Goal: Check status: Check status

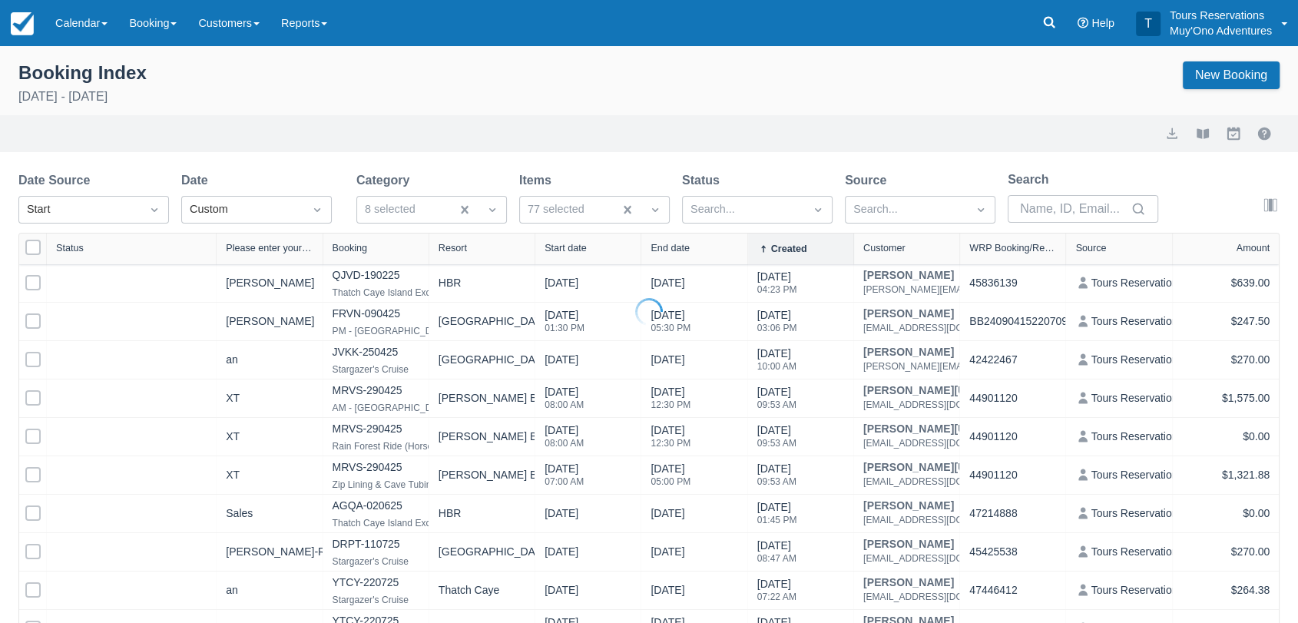
select select "25"
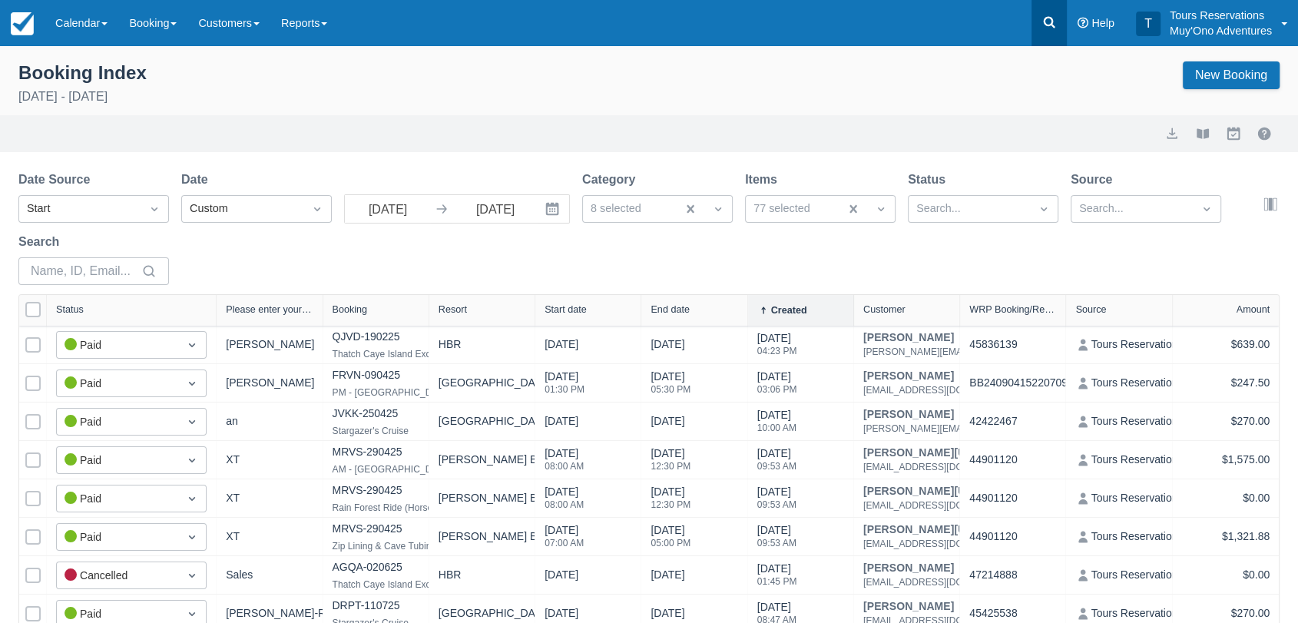
click at [1046, 28] on icon at bounding box center [1048, 22] width 15 height 15
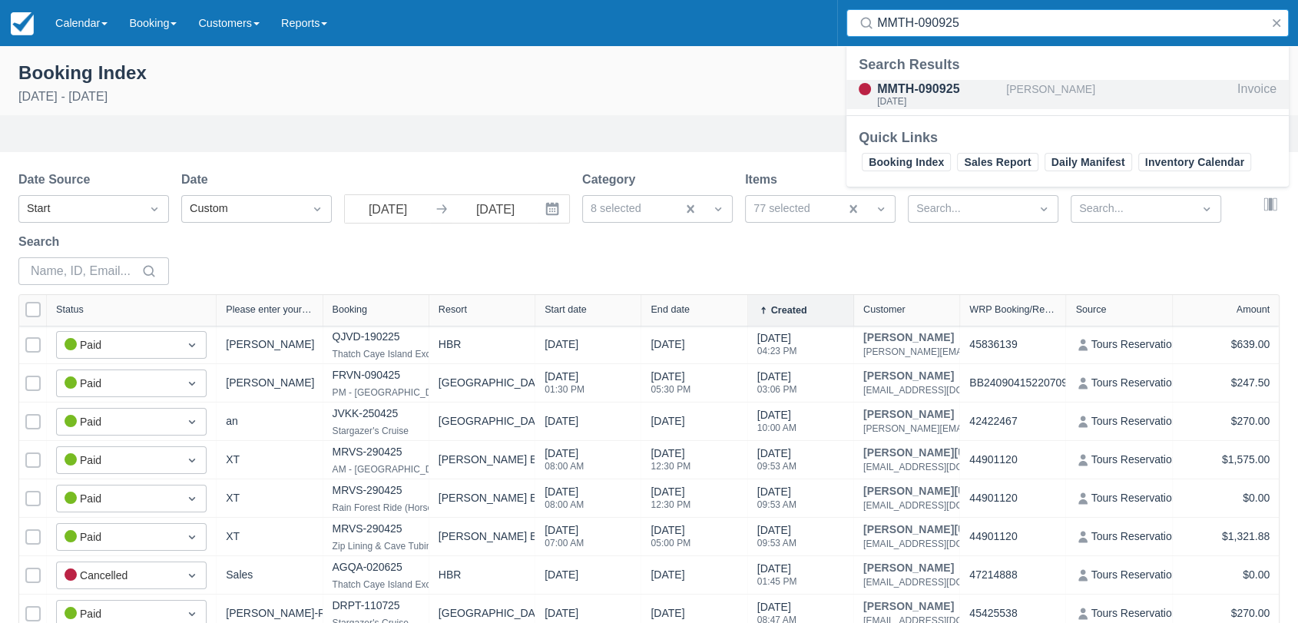
type input "MMTH-090925"
click at [955, 97] on div "[DATE]" at bounding box center [938, 101] width 123 height 9
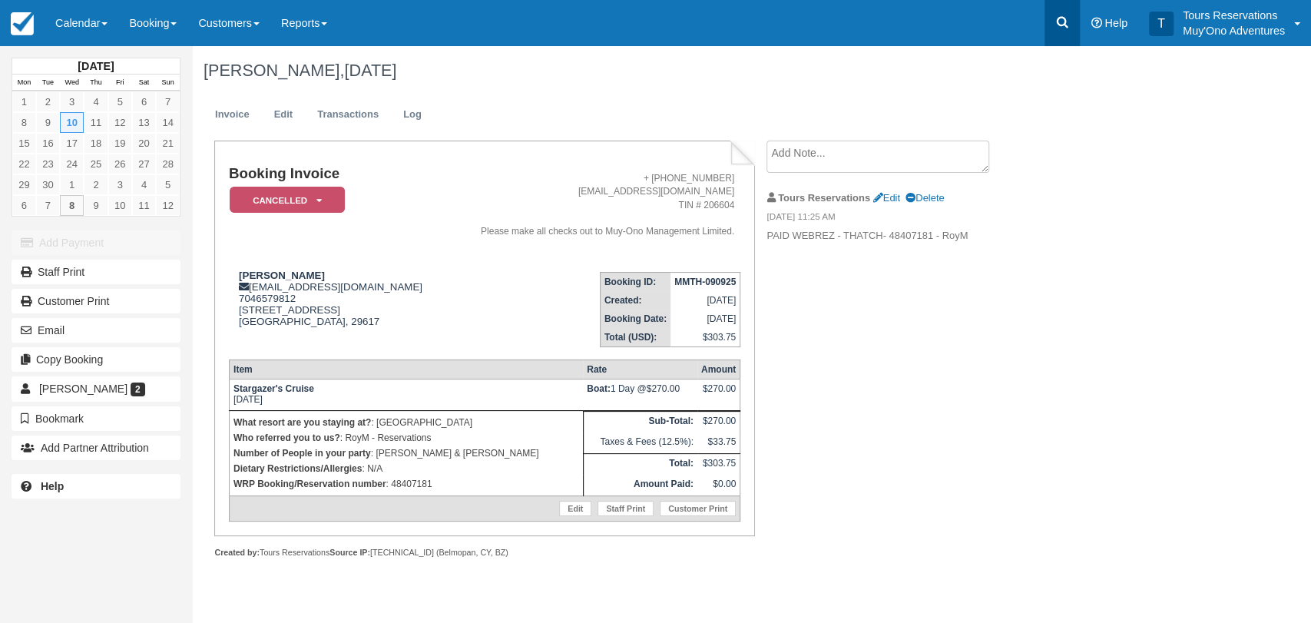
click at [1067, 31] on link at bounding box center [1061, 23] width 35 height 46
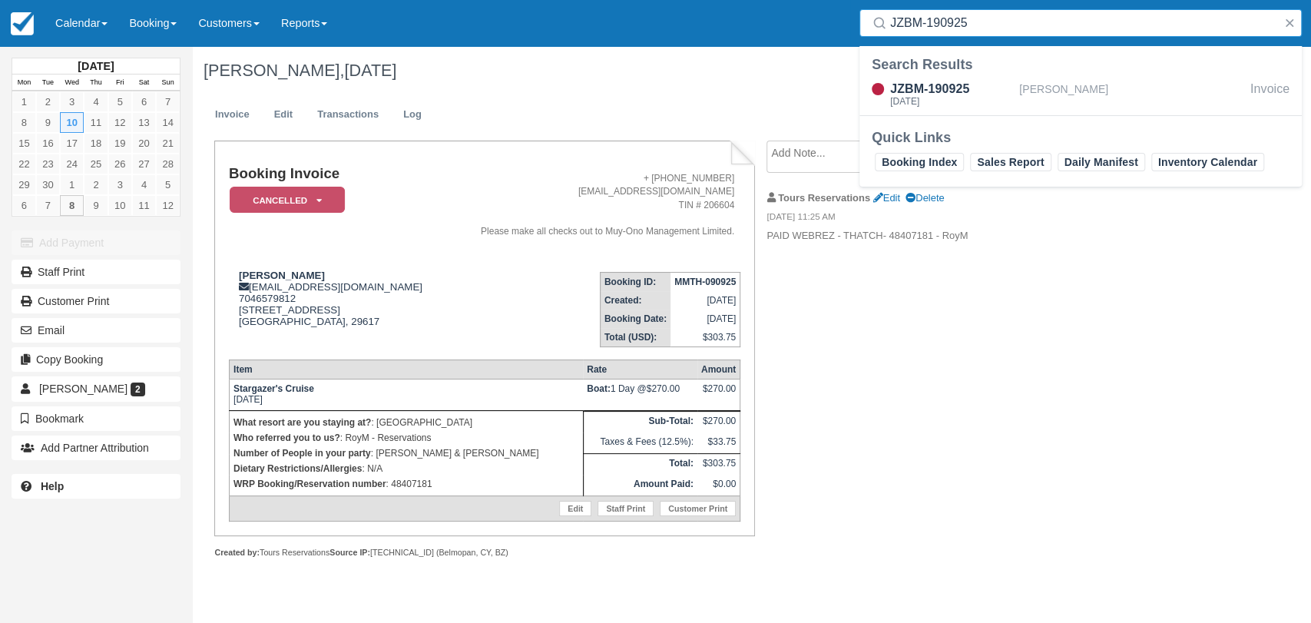
type input "JZBM-190925"
click at [923, 75] on div "Search Results JZBM-190925 [DATE] [PERSON_NAME] Invoice" at bounding box center [1080, 85] width 442 height 60
click at [916, 93] on div "JZBM-190925" at bounding box center [951, 89] width 123 height 18
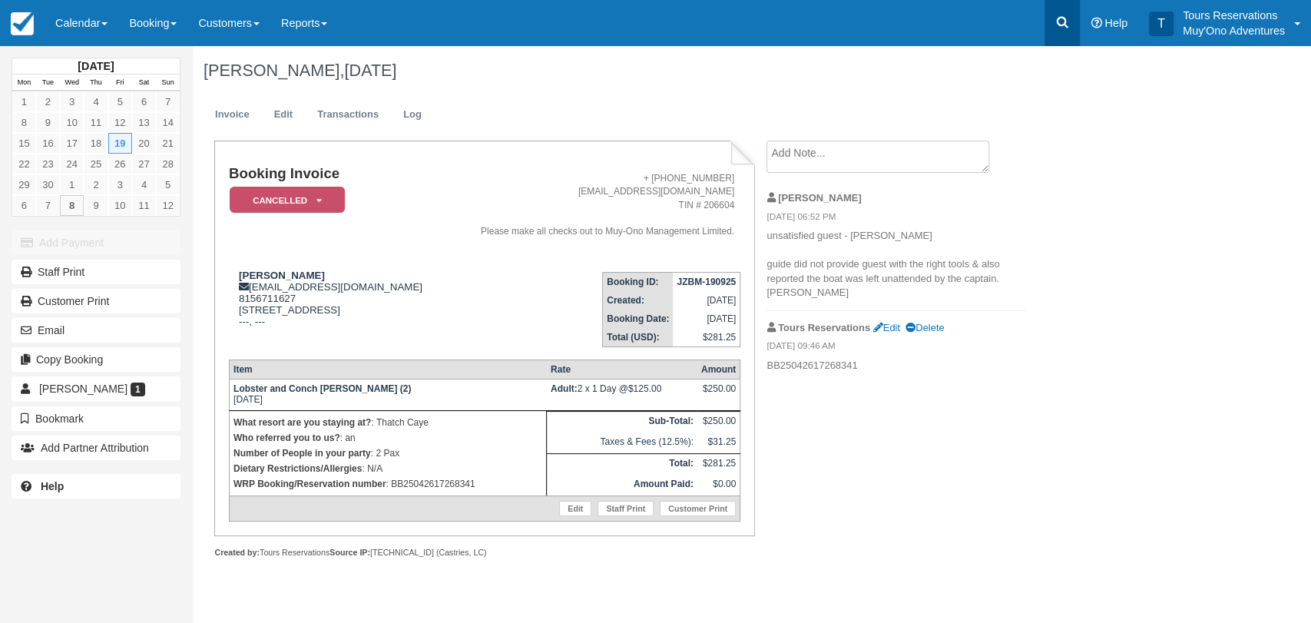
click at [1058, 21] on icon at bounding box center [1061, 22] width 15 height 15
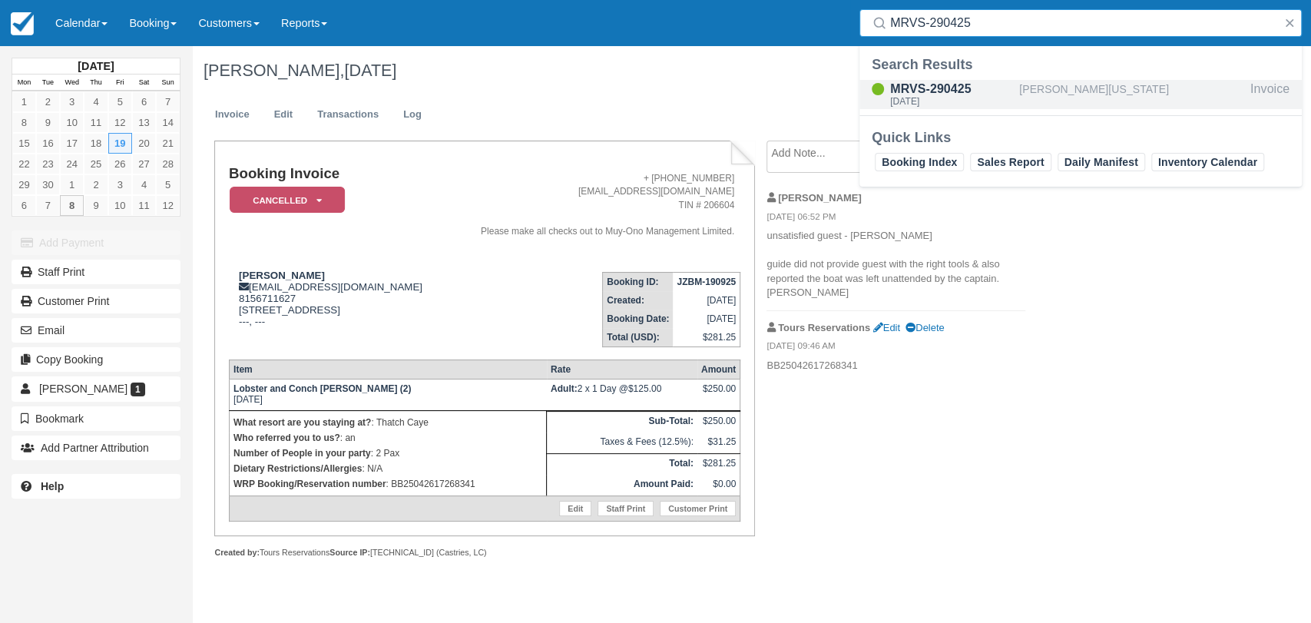
type input "MRVS-290425"
click at [934, 98] on div "[DATE]" at bounding box center [951, 101] width 123 height 9
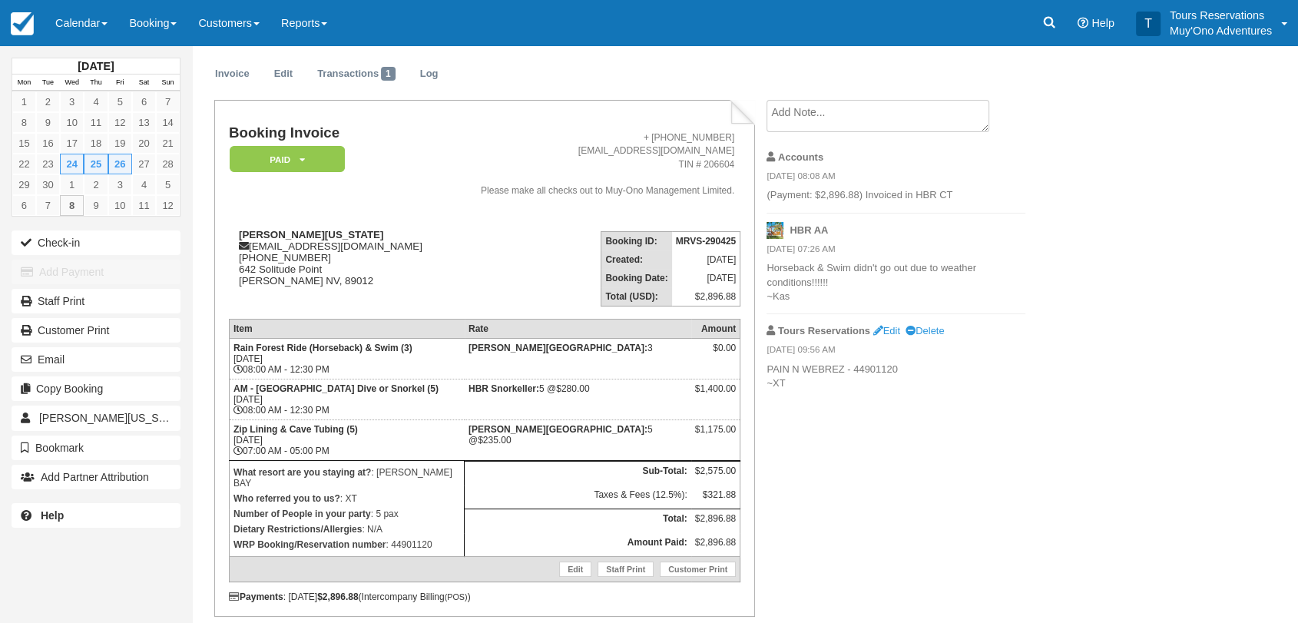
scroll to position [72, 0]
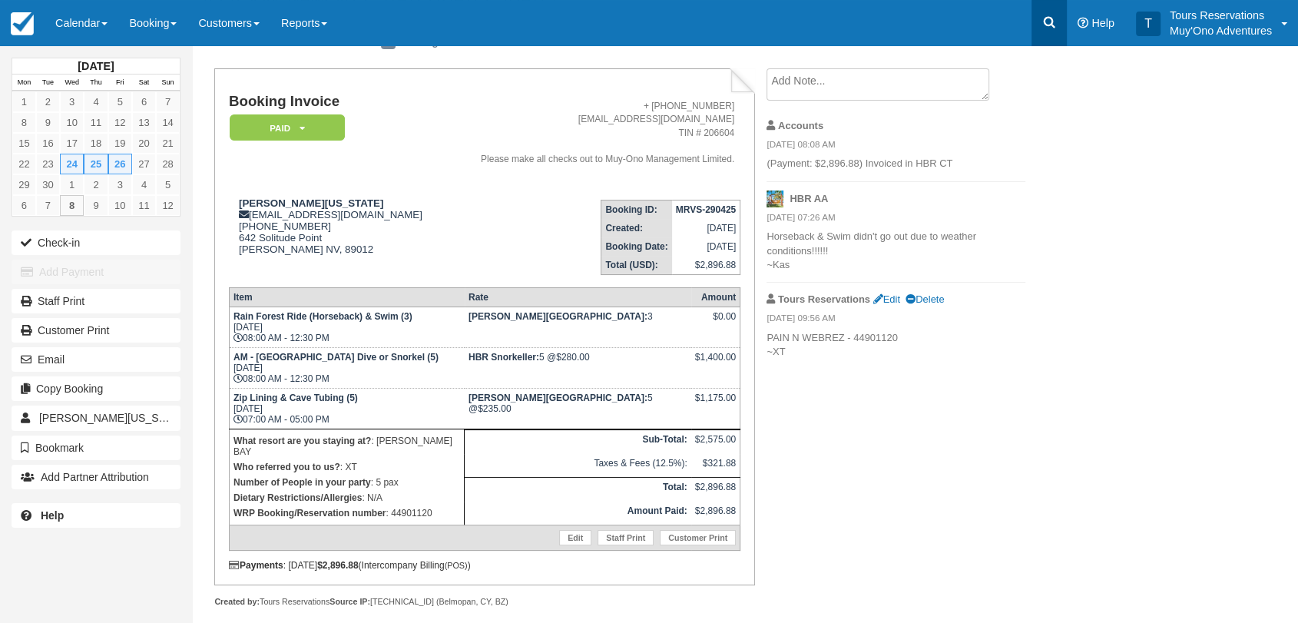
click at [1038, 17] on link at bounding box center [1048, 23] width 35 height 46
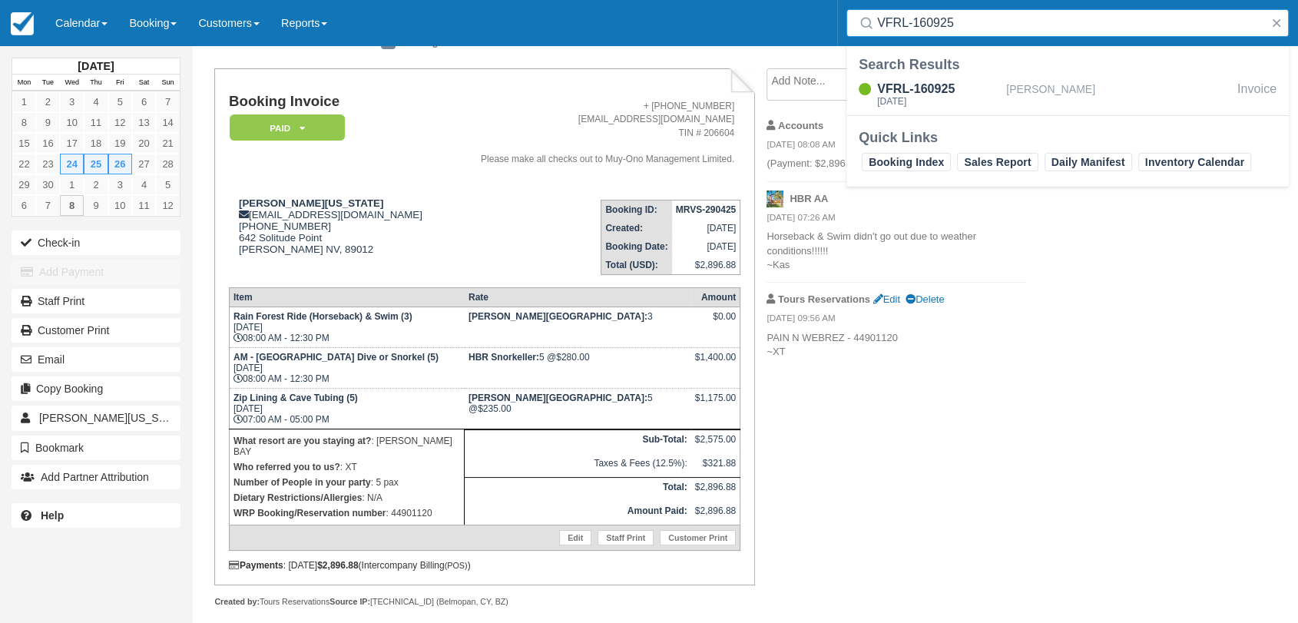
type input "VFRL-160925"
click at [962, 92] on div "VFRL-160925" at bounding box center [938, 89] width 123 height 18
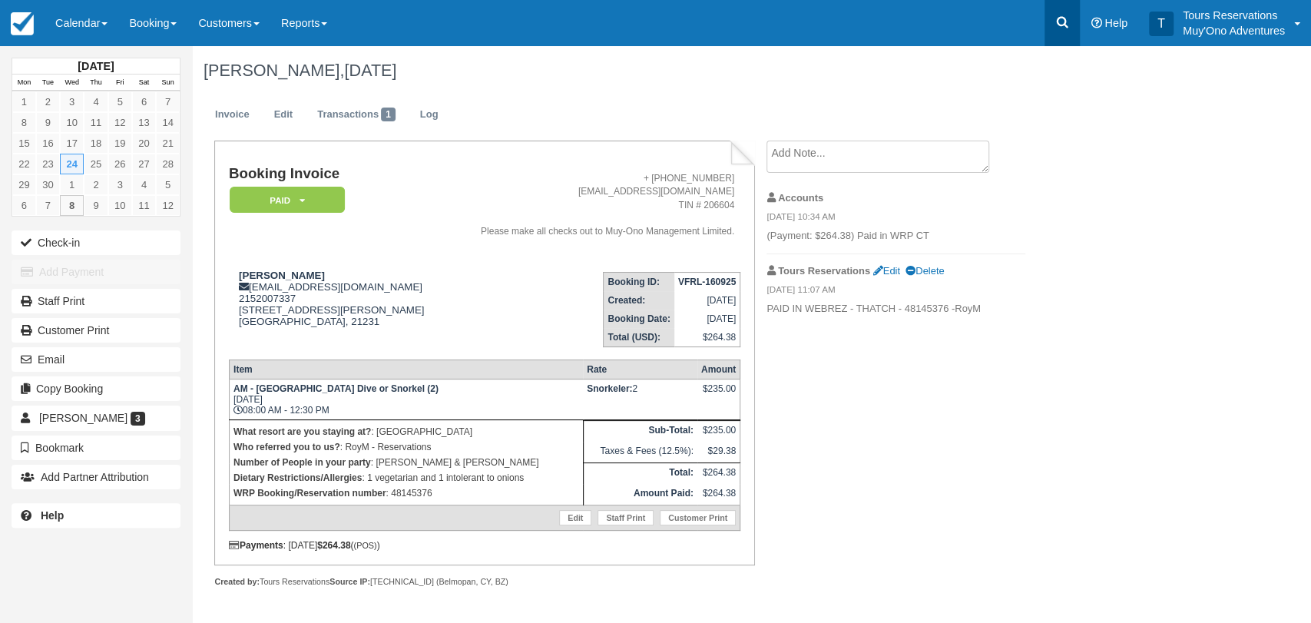
click at [1056, 22] on icon at bounding box center [1061, 22] width 15 height 15
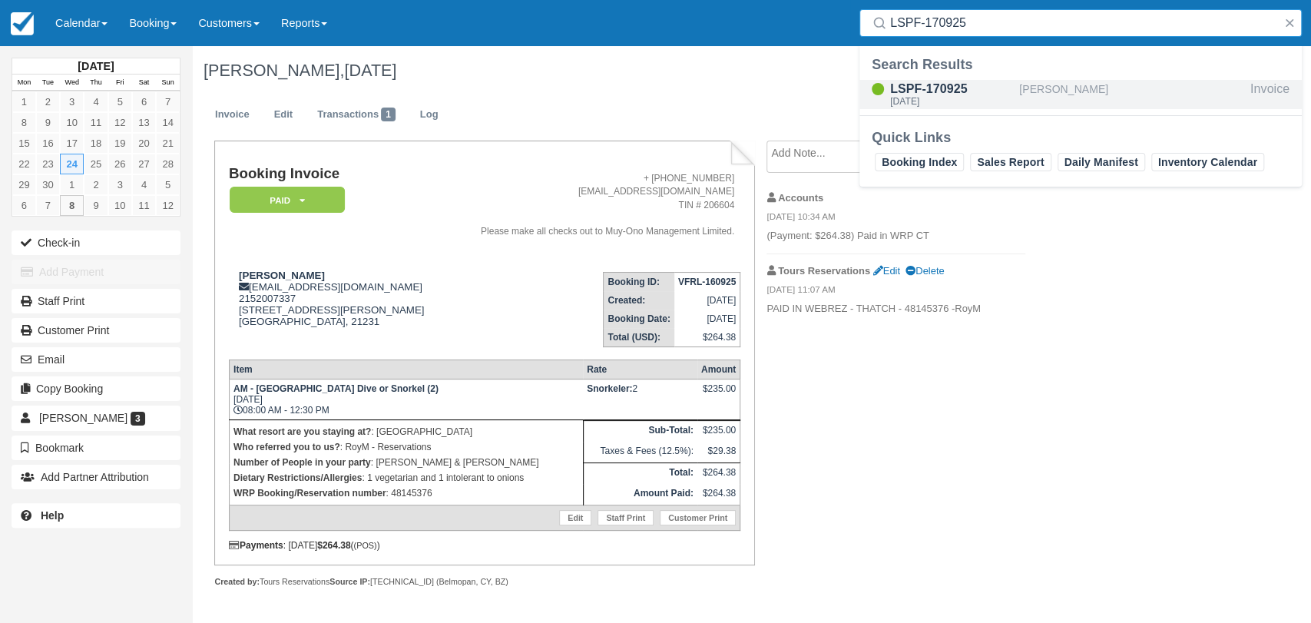
type input "LSPF-170925"
click at [946, 94] on div "LSPF-170925" at bounding box center [951, 89] width 123 height 18
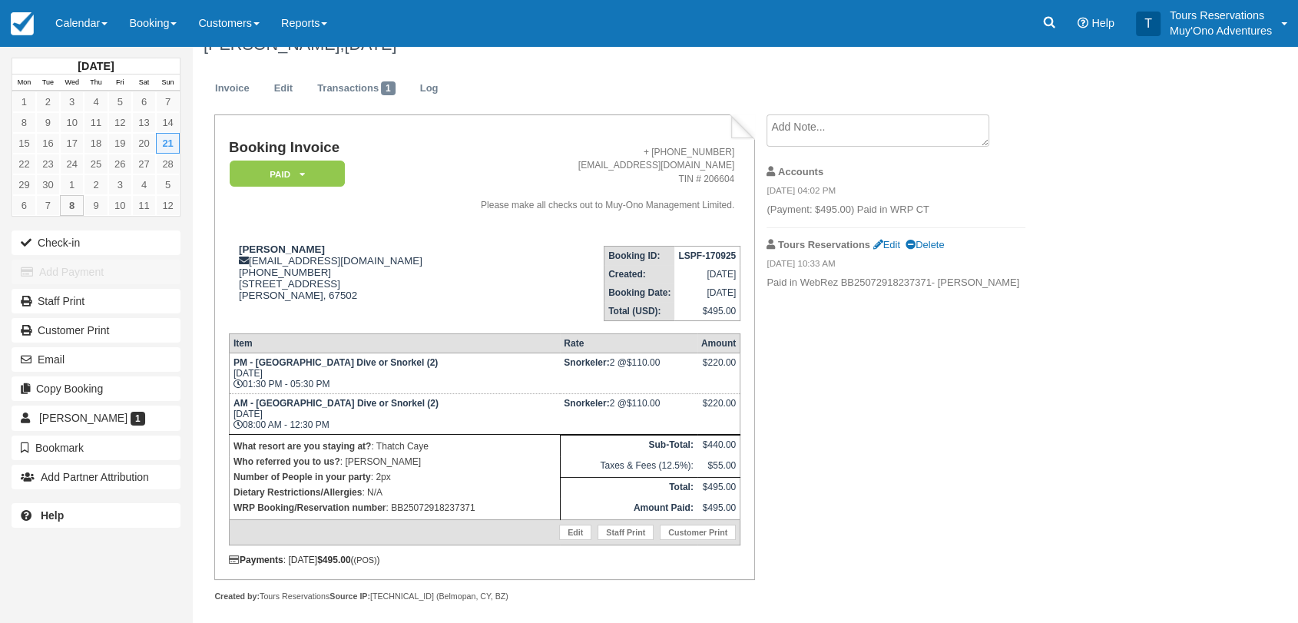
scroll to position [33, 0]
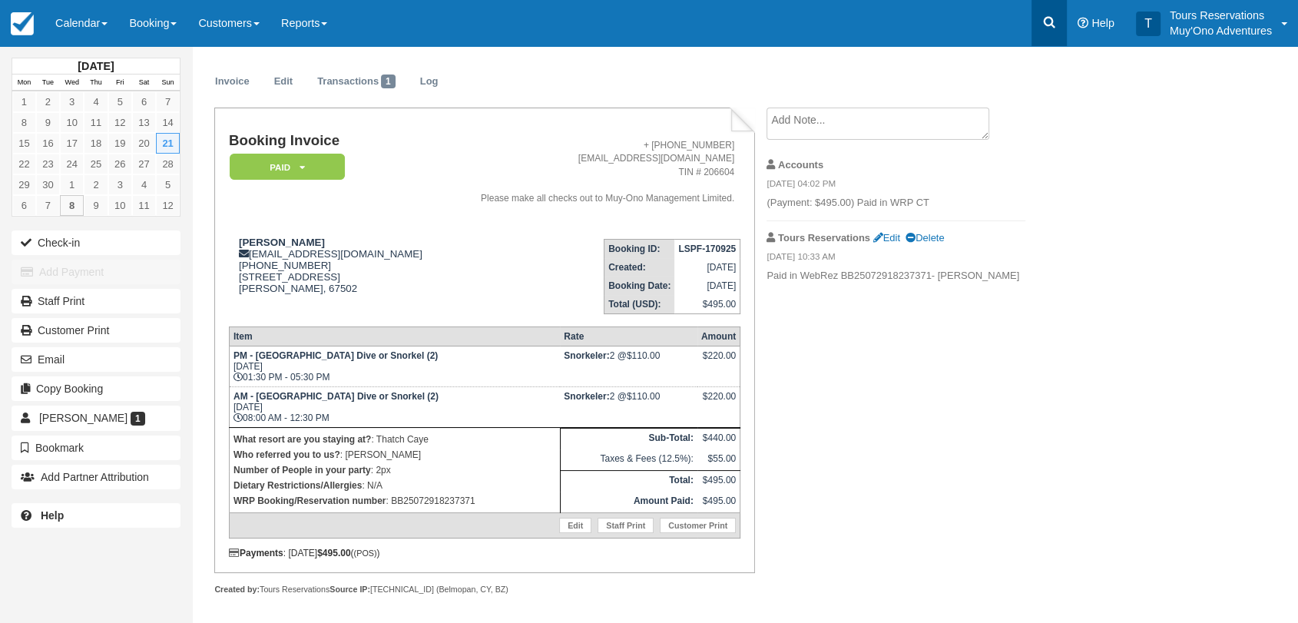
click at [1050, 11] on link at bounding box center [1048, 23] width 35 height 46
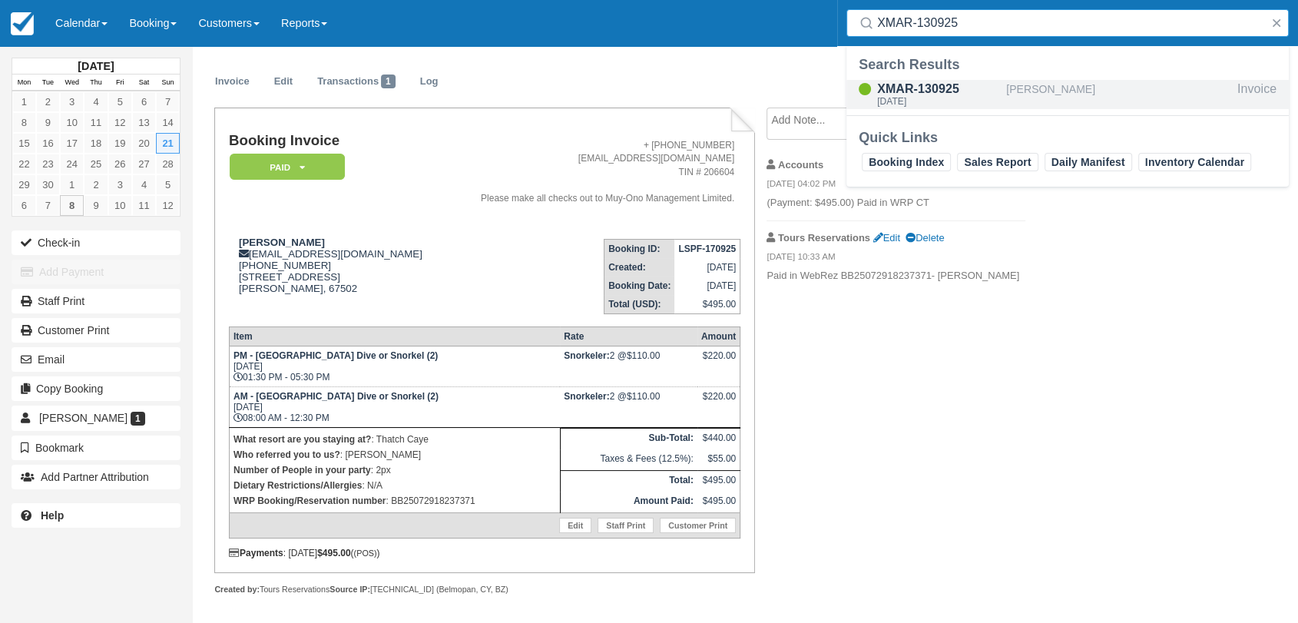
type input "XMAR-130925"
click at [970, 94] on div "XMAR-130925" at bounding box center [938, 89] width 123 height 18
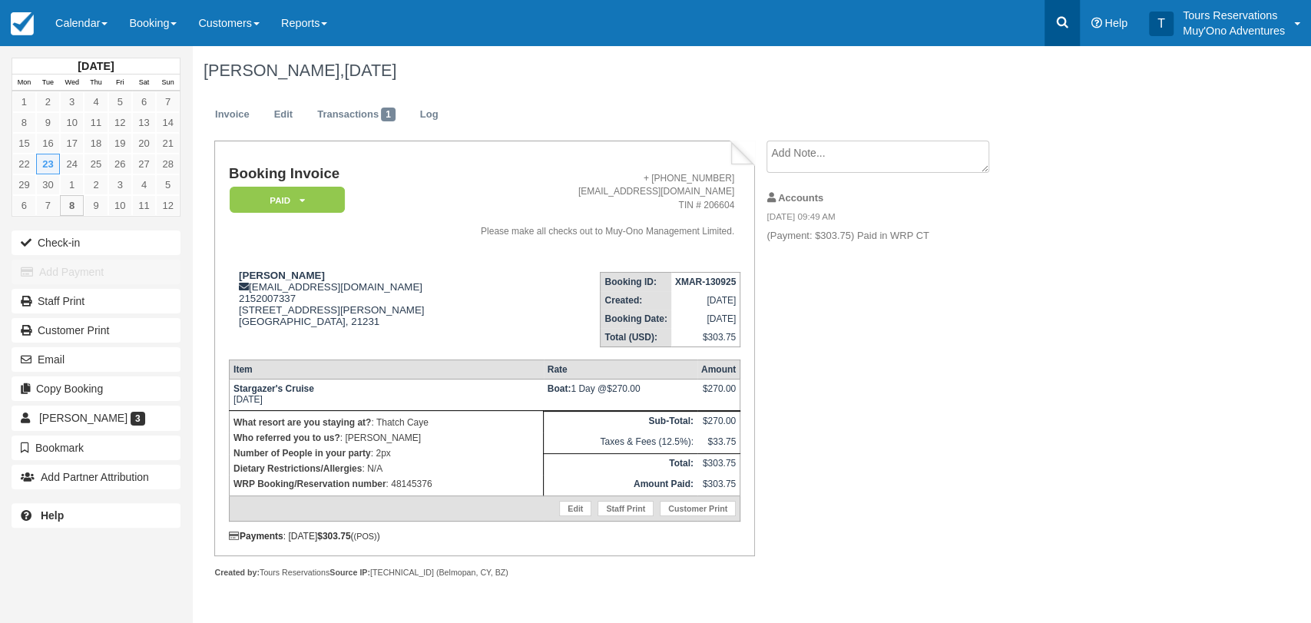
click at [1061, 15] on icon at bounding box center [1061, 22] width 15 height 15
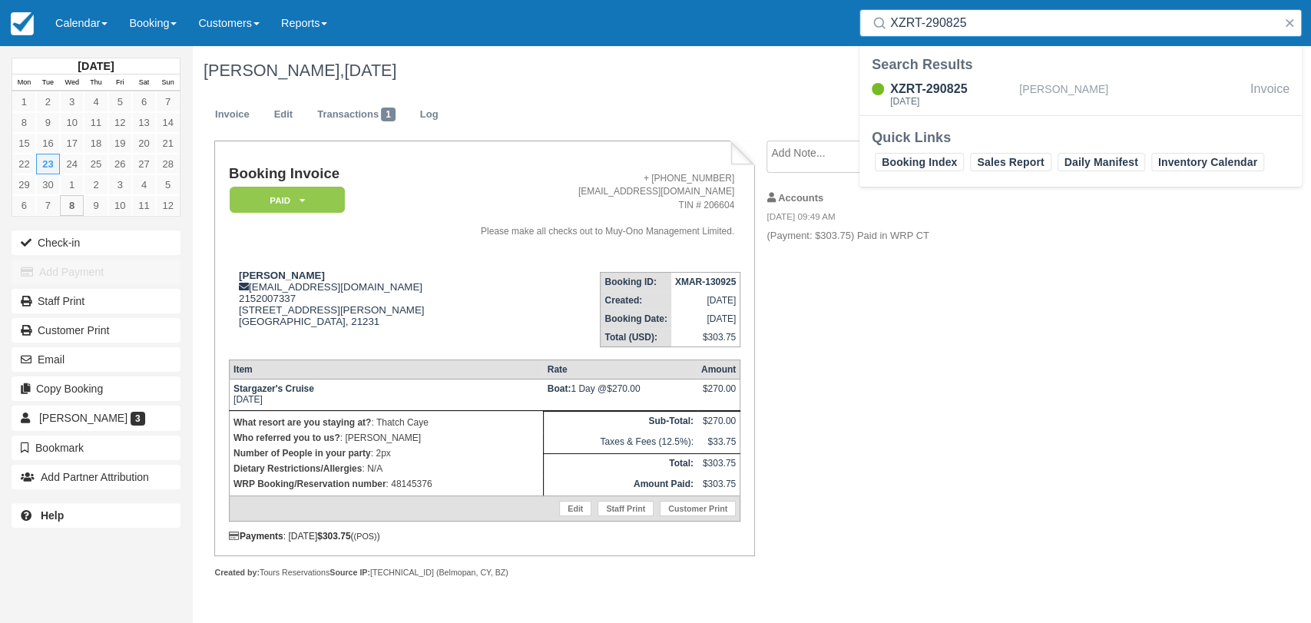
type input "XZRT-290825"
click at [964, 92] on div "XZRT-290825" at bounding box center [951, 89] width 123 height 18
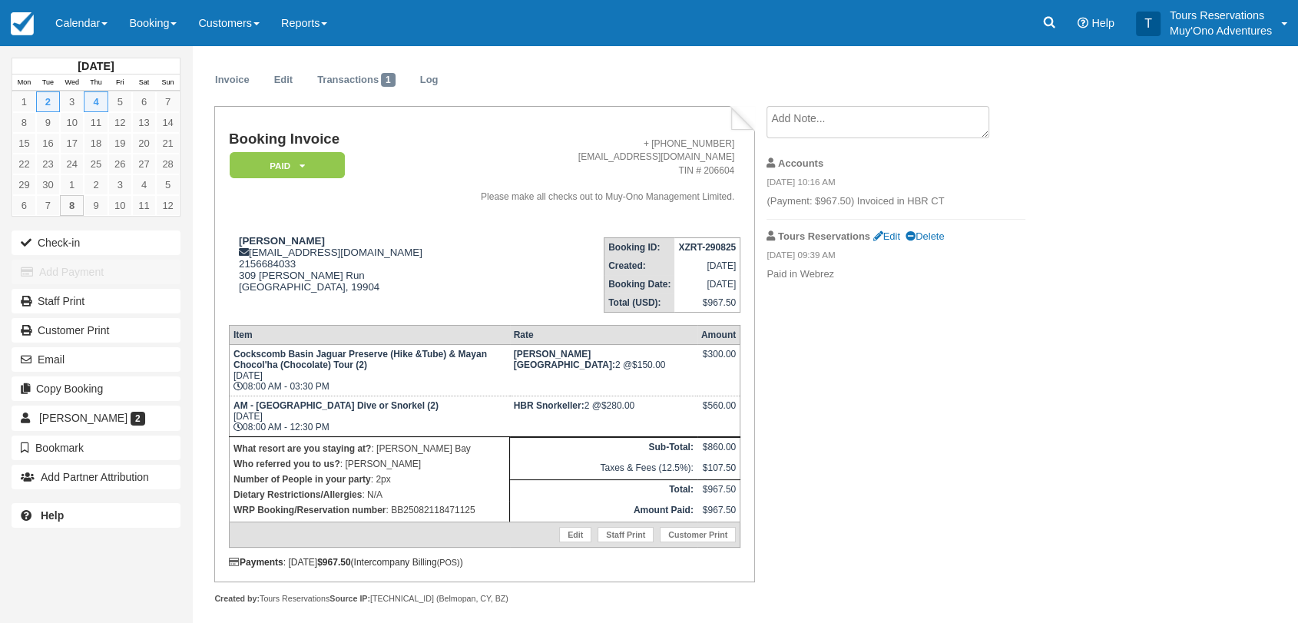
scroll to position [43, 0]
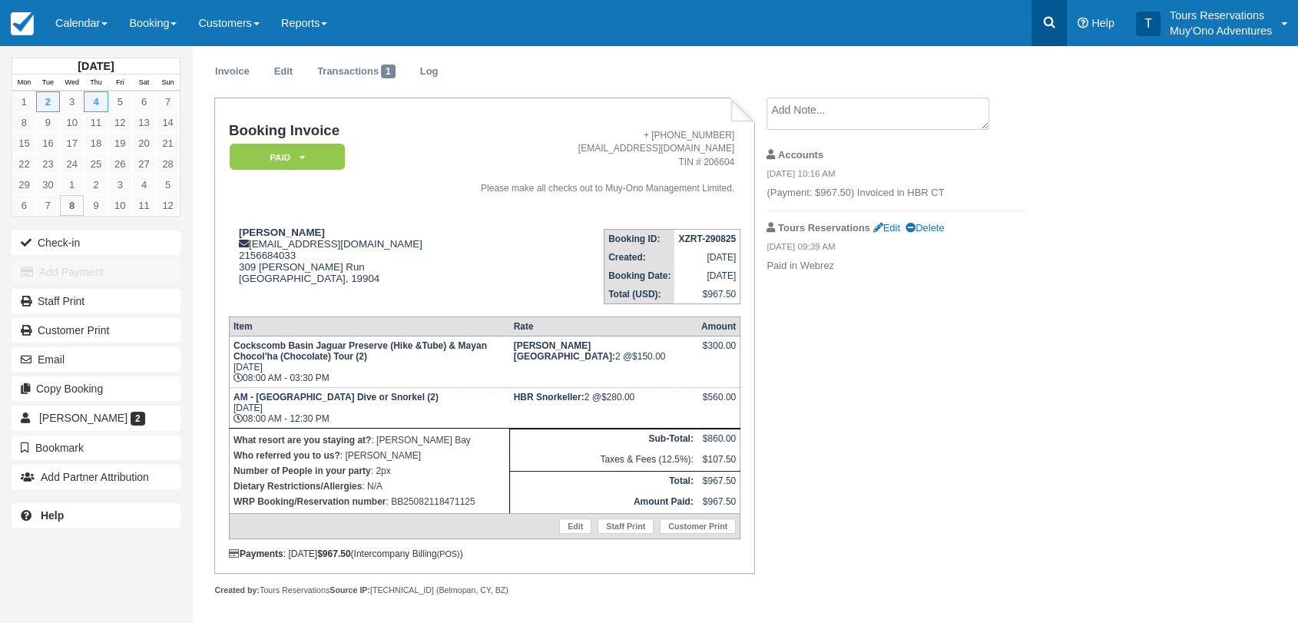
click at [1041, 25] on icon at bounding box center [1048, 22] width 15 height 15
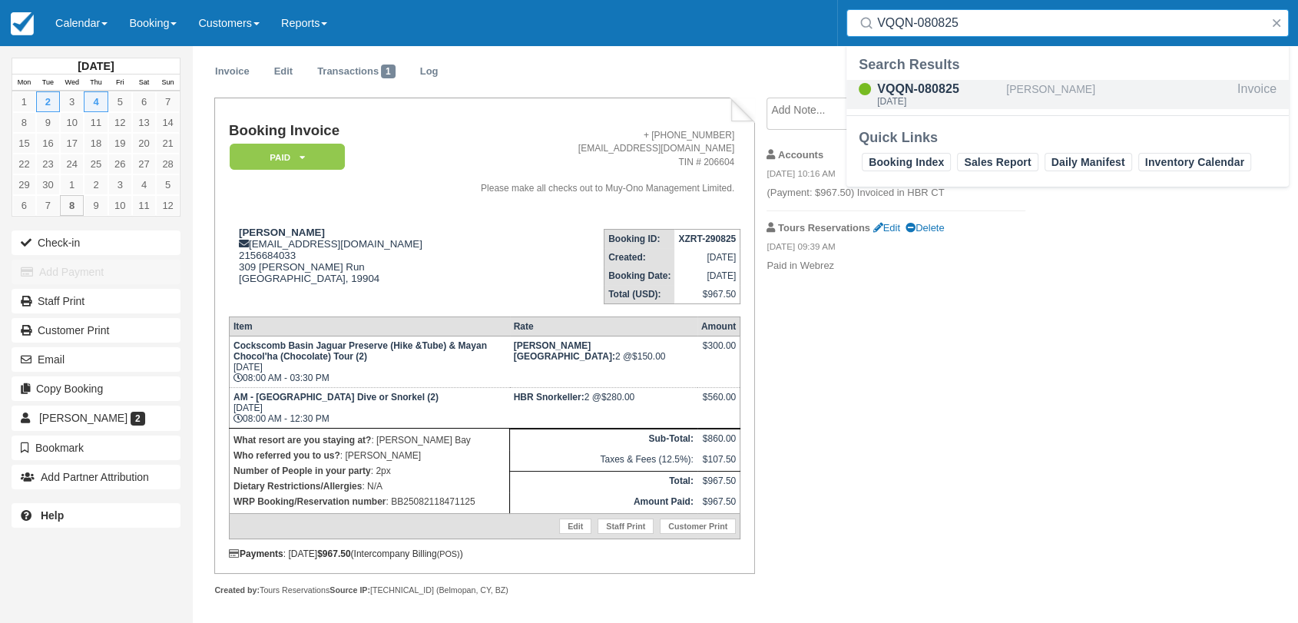
type input "VQQN-080825"
click at [926, 84] on div "VQQN-080825" at bounding box center [938, 89] width 123 height 18
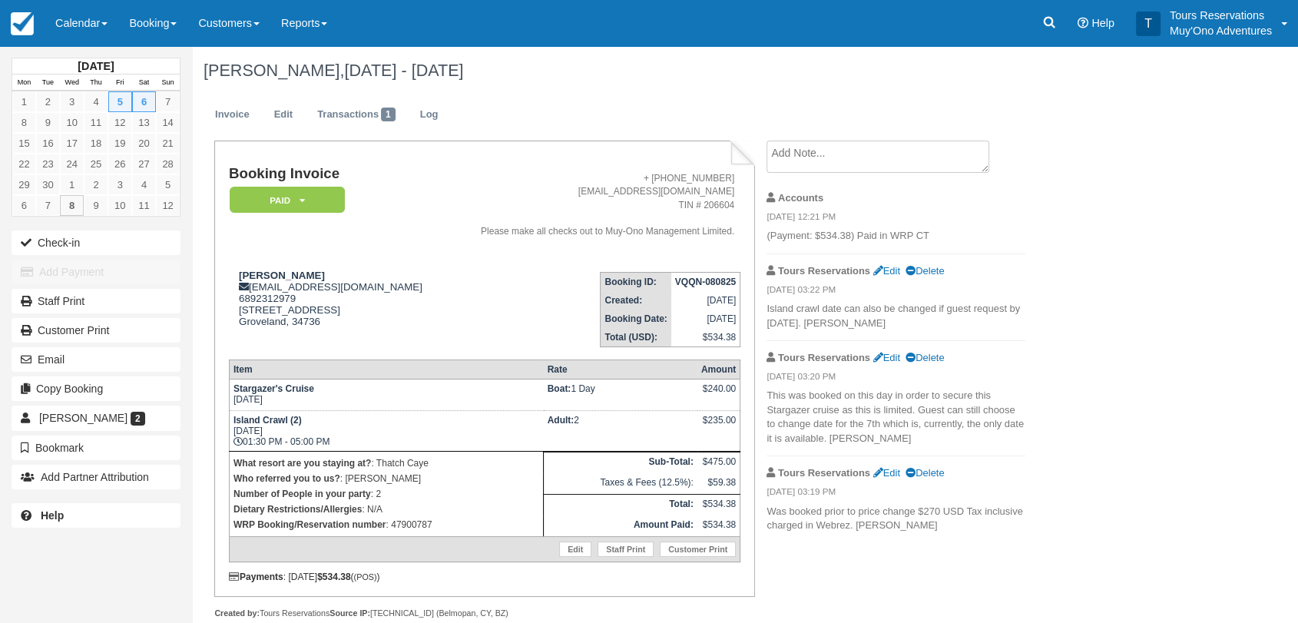
scroll to position [25, 0]
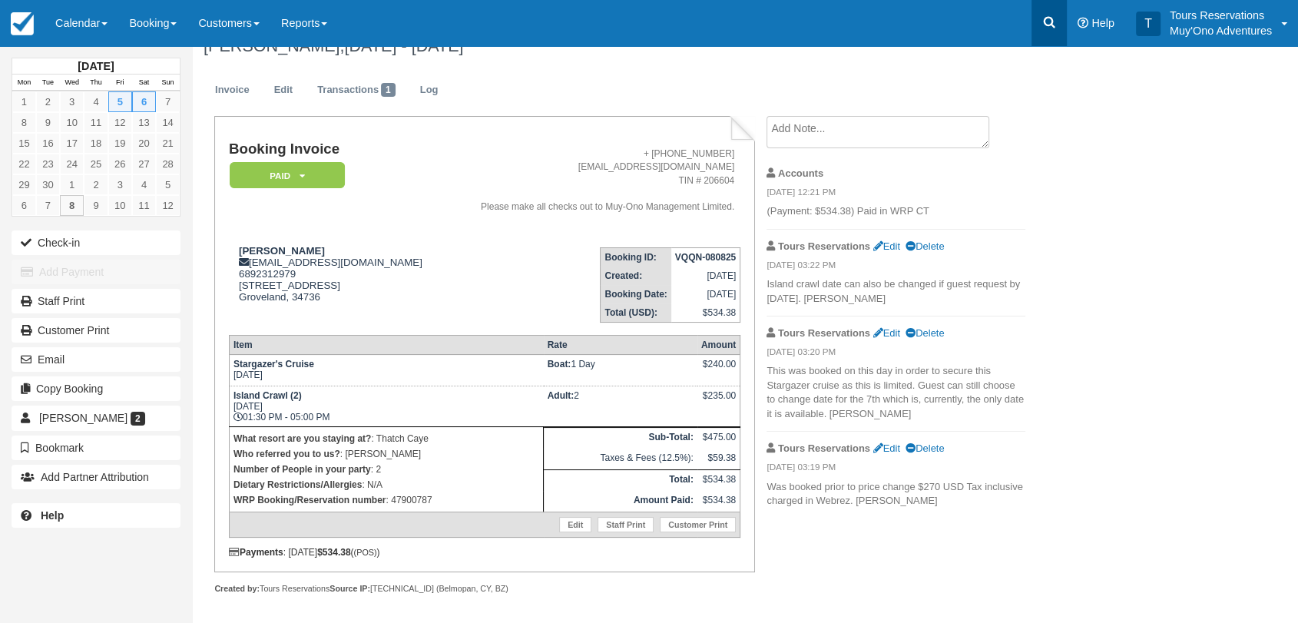
click at [1050, 28] on icon at bounding box center [1048, 22] width 15 height 15
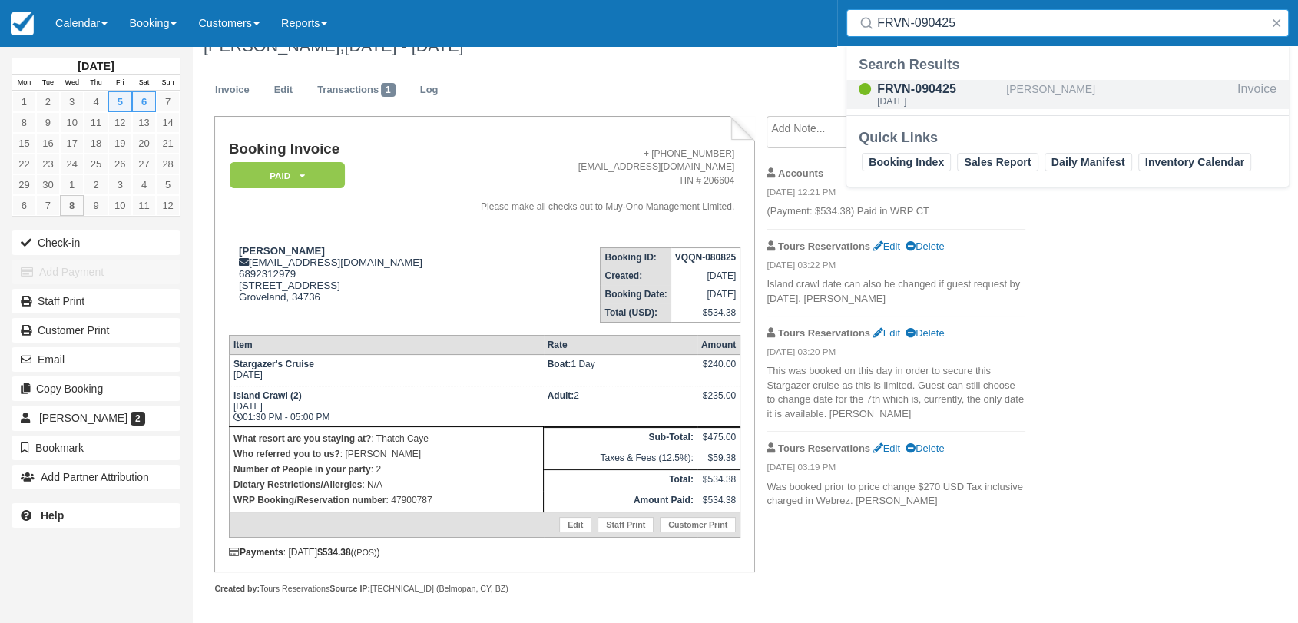
type input "FRVN-090425"
click at [910, 85] on div "FRVN-090425" at bounding box center [938, 89] width 123 height 18
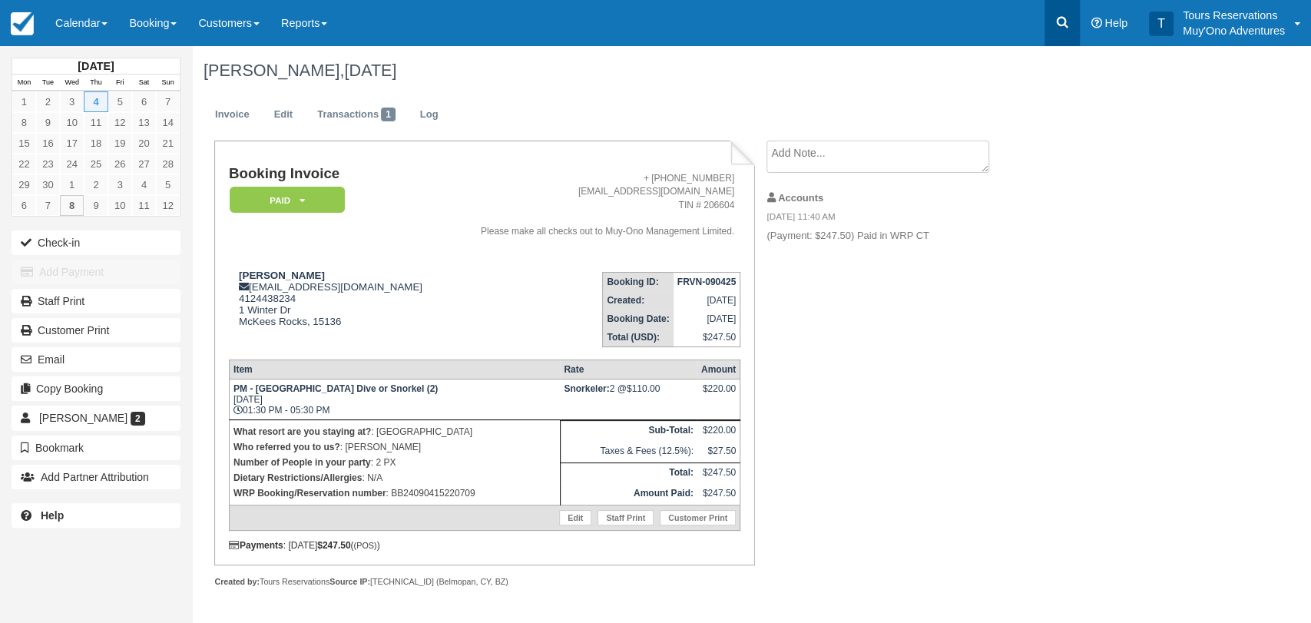
click at [1057, 26] on icon at bounding box center [1061, 22] width 15 height 15
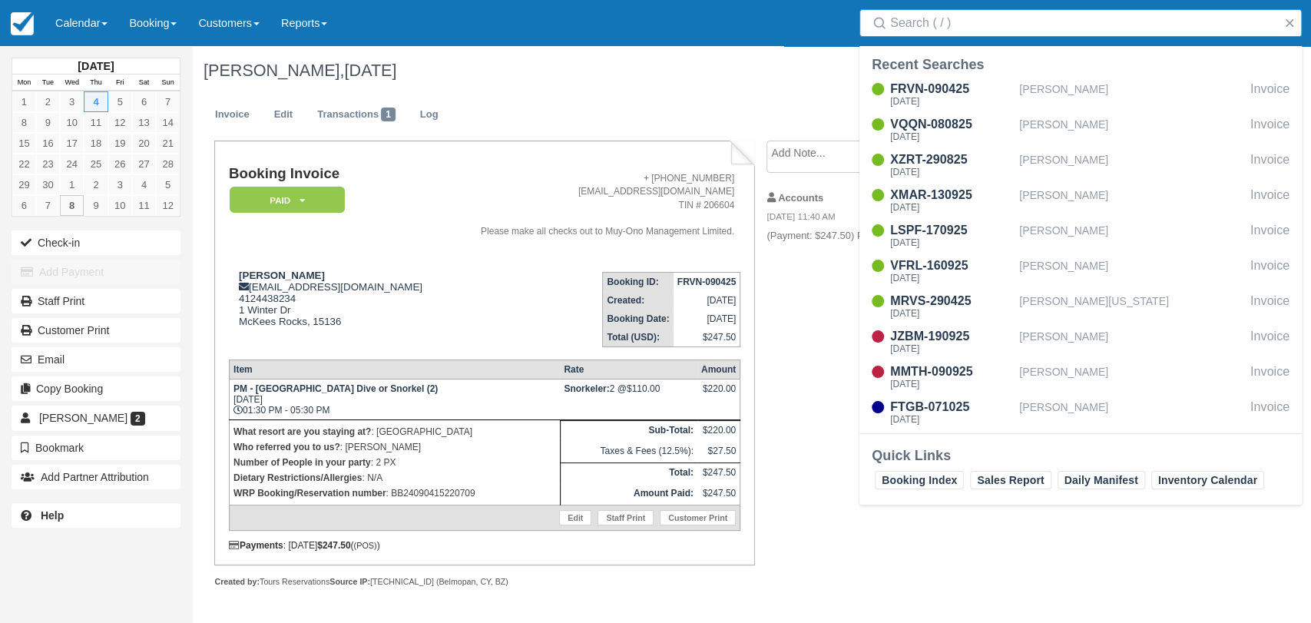
click at [920, 26] on input "Search" at bounding box center [1083, 23] width 387 height 28
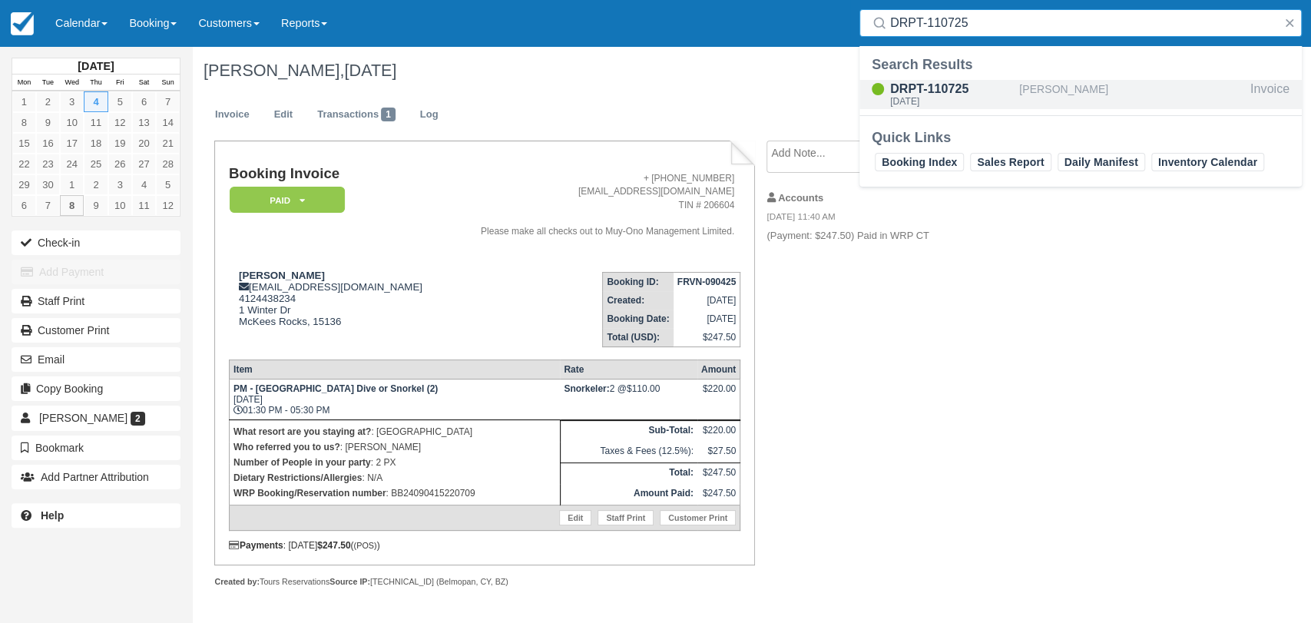
type input "DRPT-110725"
click at [935, 84] on div "DRPT-110725" at bounding box center [951, 89] width 123 height 18
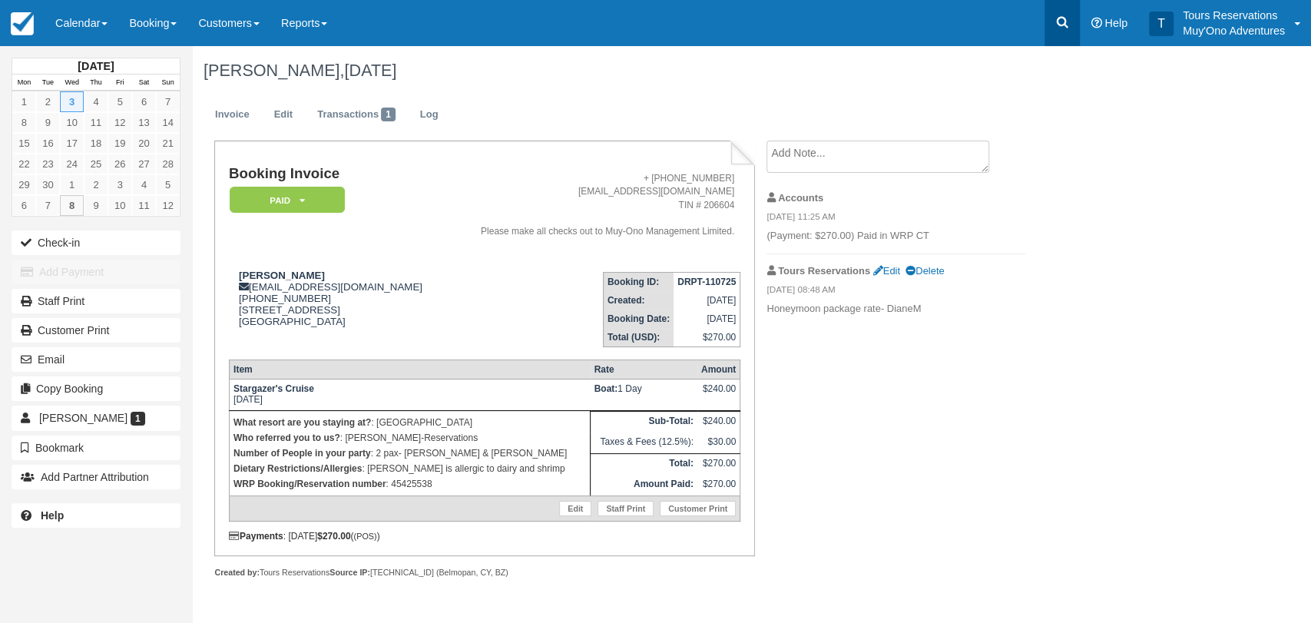
click at [1060, 20] on icon at bounding box center [1061, 22] width 15 height 15
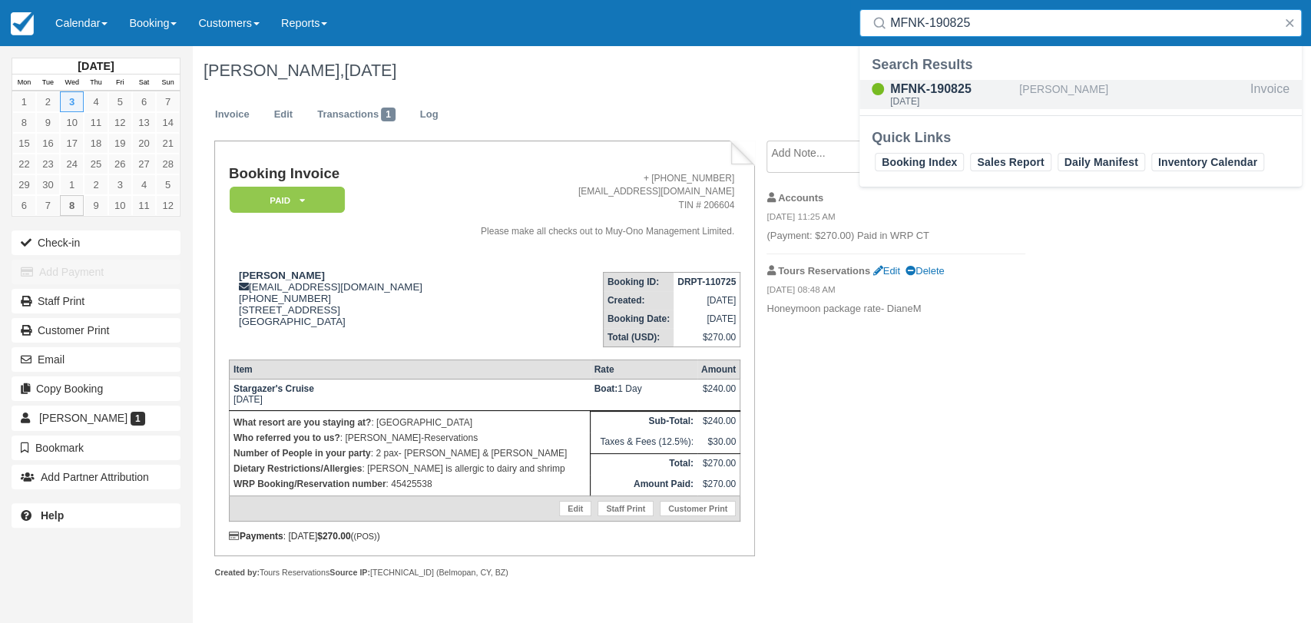
type input "MFNK-190825"
click at [981, 88] on div "MFNK-190825" at bounding box center [951, 89] width 123 height 18
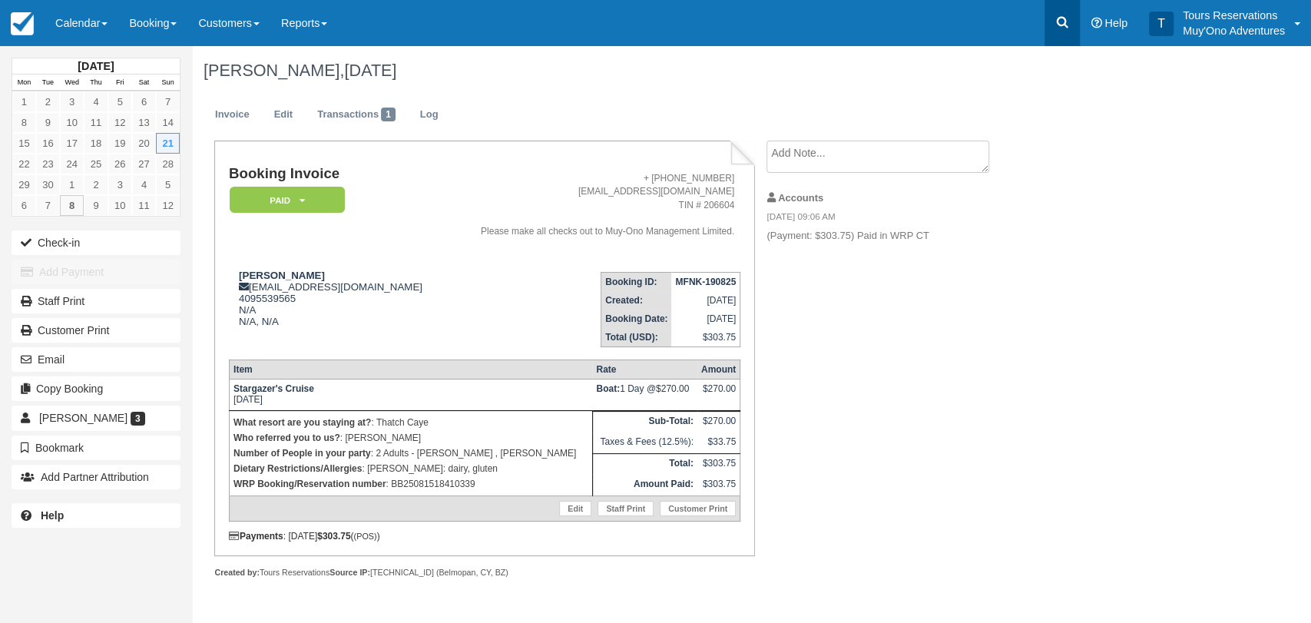
click at [1055, 21] on icon at bounding box center [1061, 22] width 15 height 15
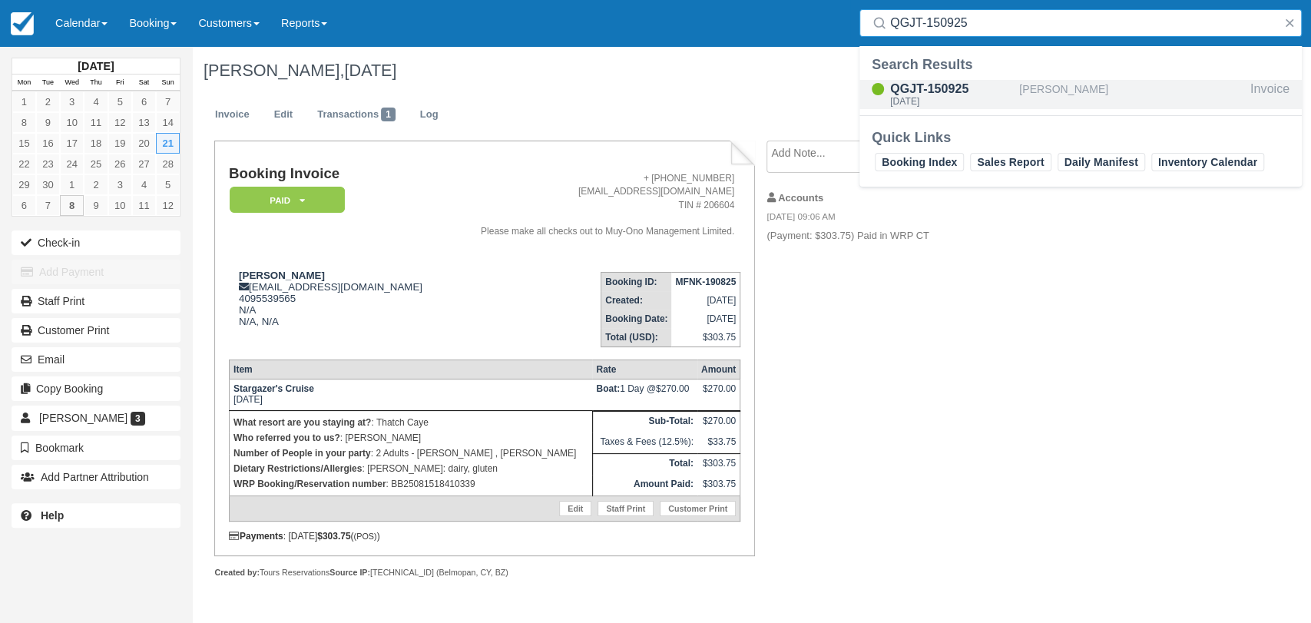
type input "QGJT-150925"
click at [984, 93] on div "QGJT-150925" at bounding box center [951, 89] width 123 height 18
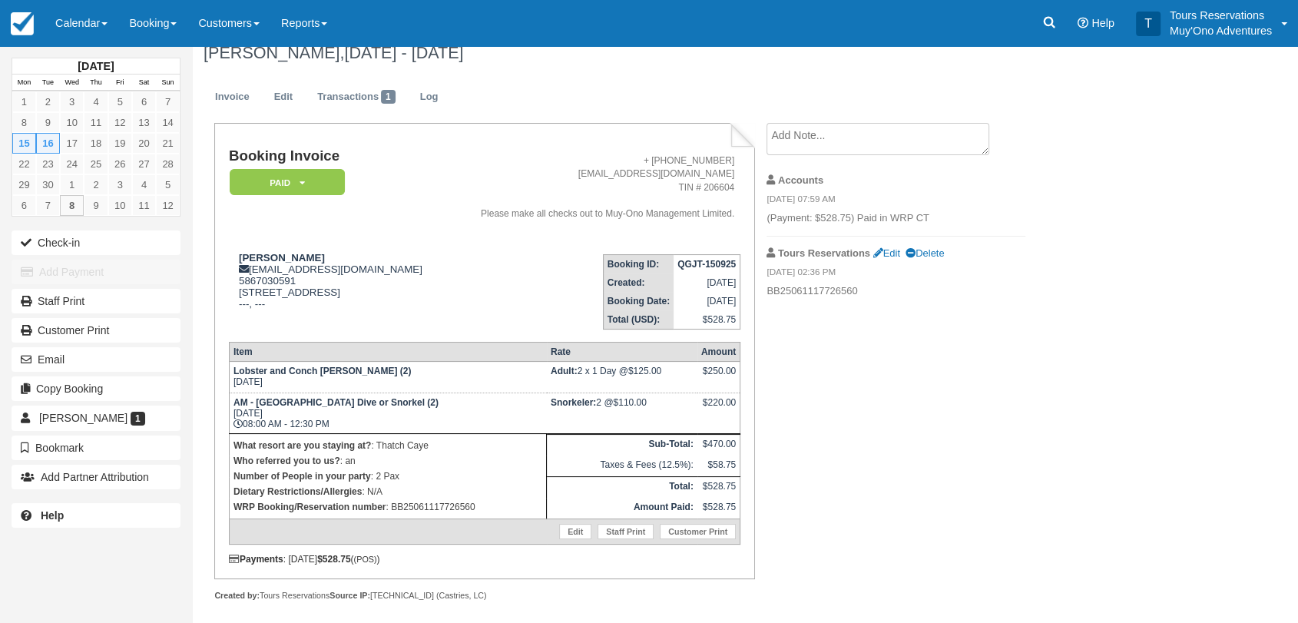
scroll to position [25, 0]
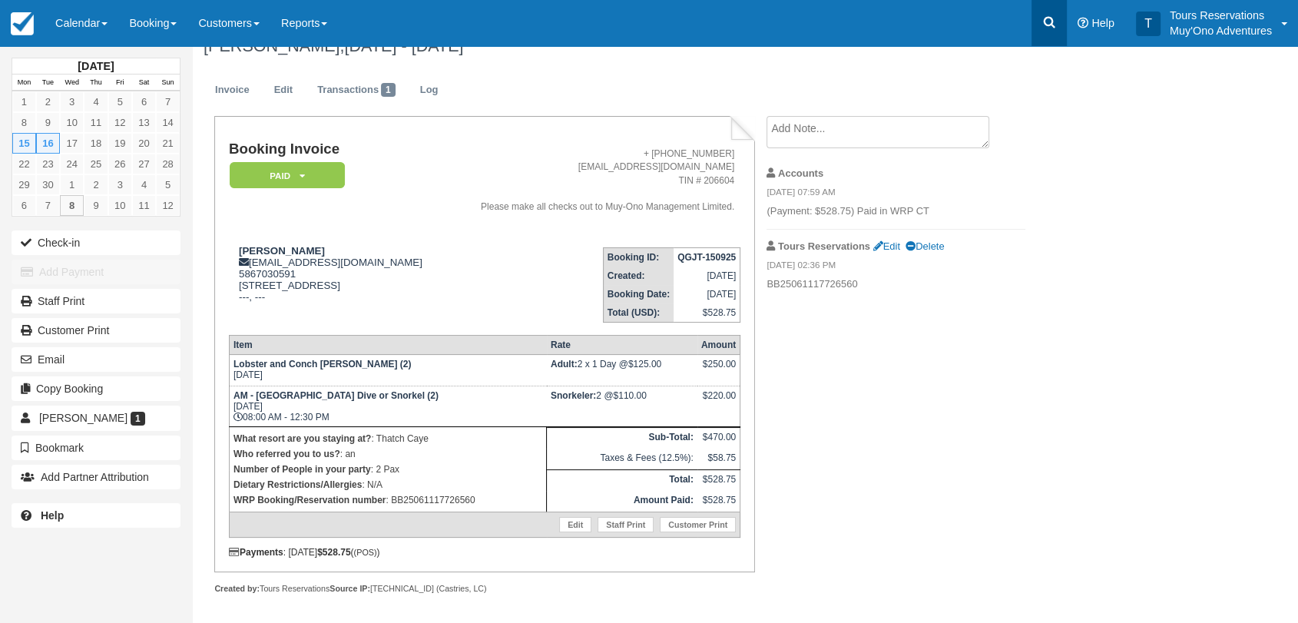
click at [1056, 21] on icon at bounding box center [1048, 22] width 15 height 15
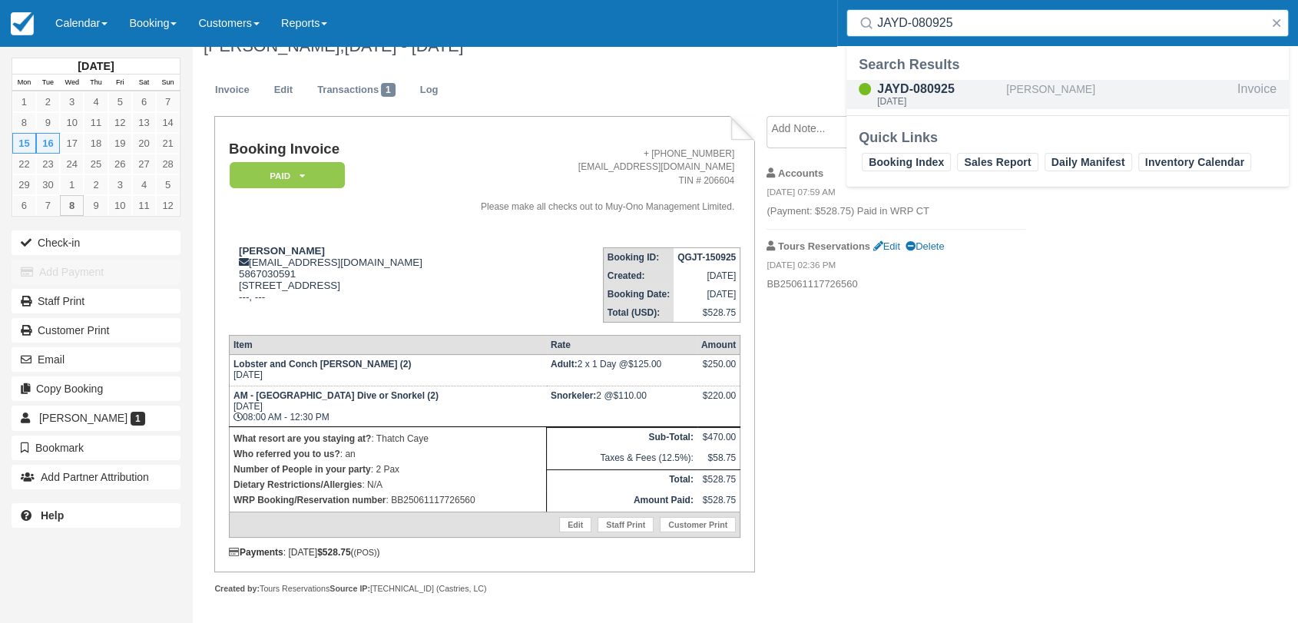
type input "JAYD-080925"
click at [933, 94] on div "JAYD-080925" at bounding box center [938, 89] width 123 height 18
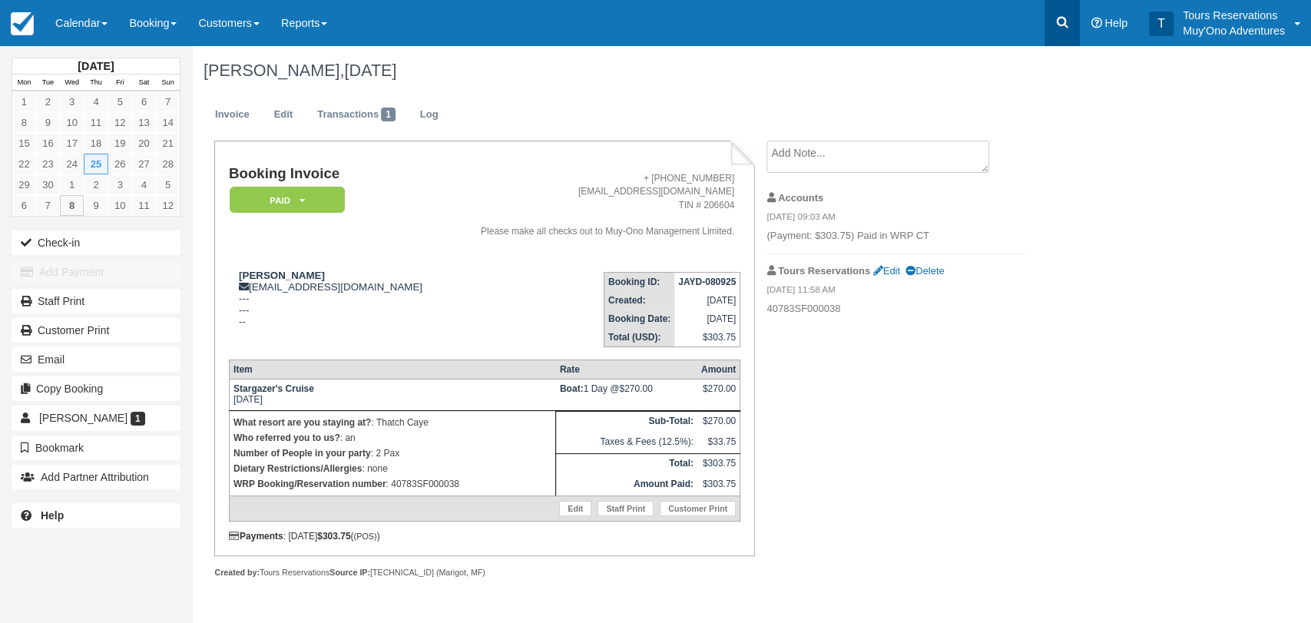
click at [1063, 18] on icon at bounding box center [1062, 23] width 12 height 12
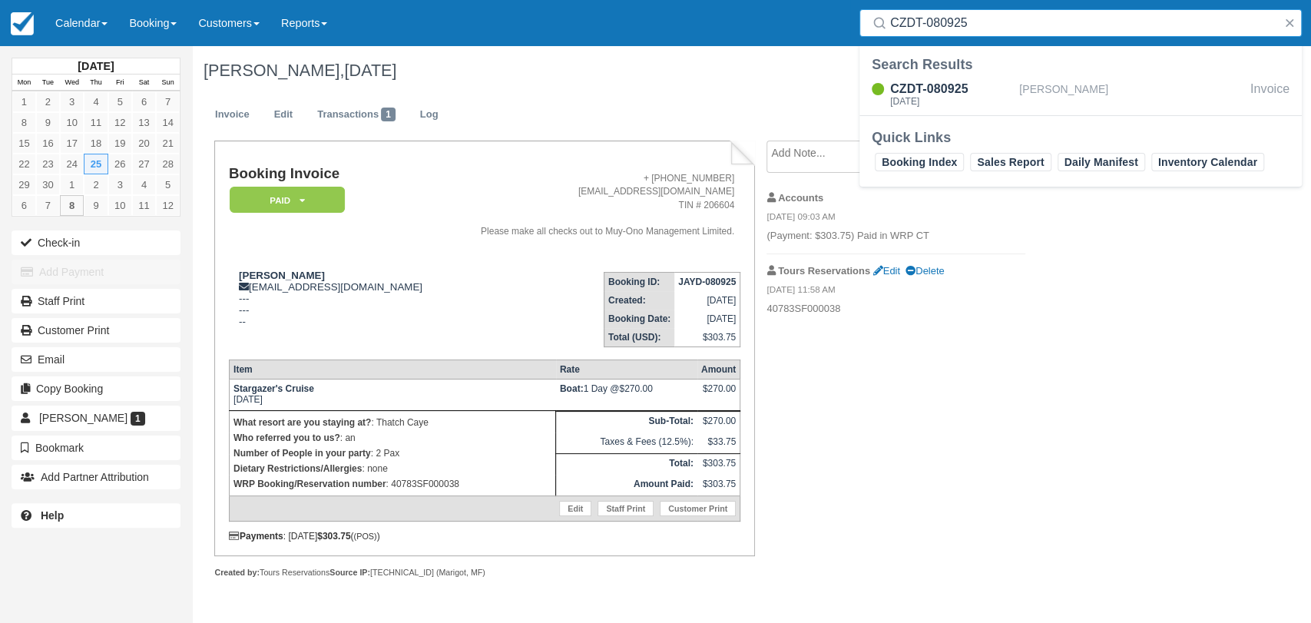
type input "CZDT-080925"
click at [954, 92] on div "CZDT-080925" at bounding box center [951, 89] width 123 height 18
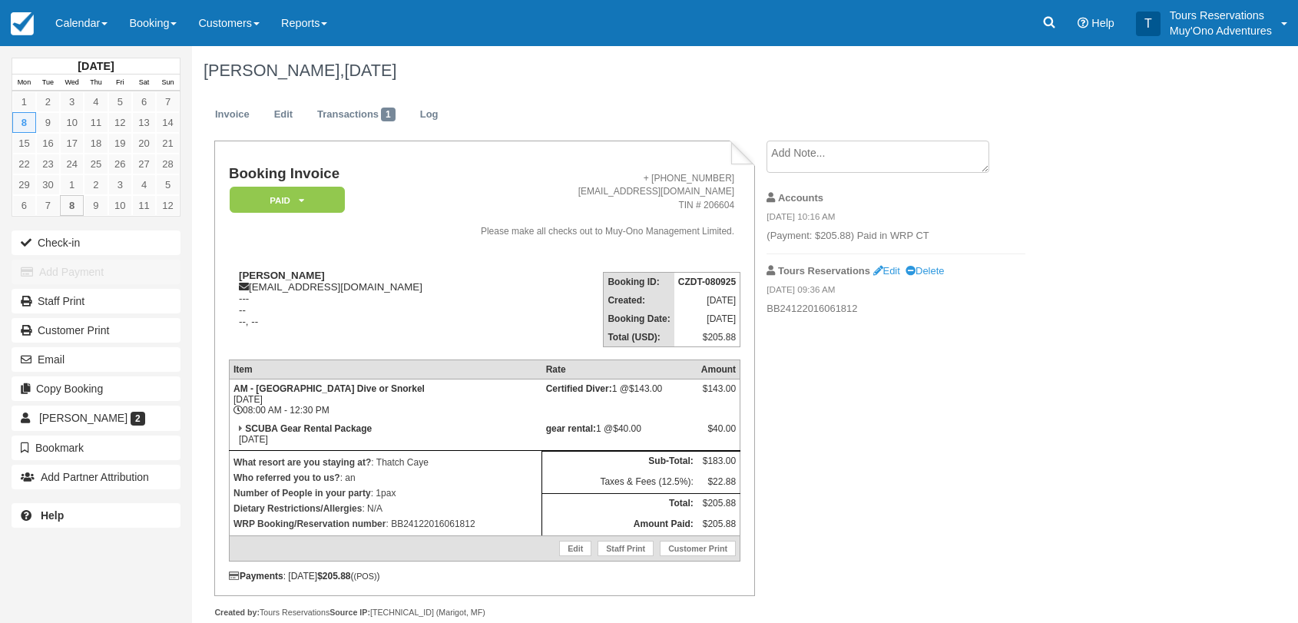
scroll to position [25, 0]
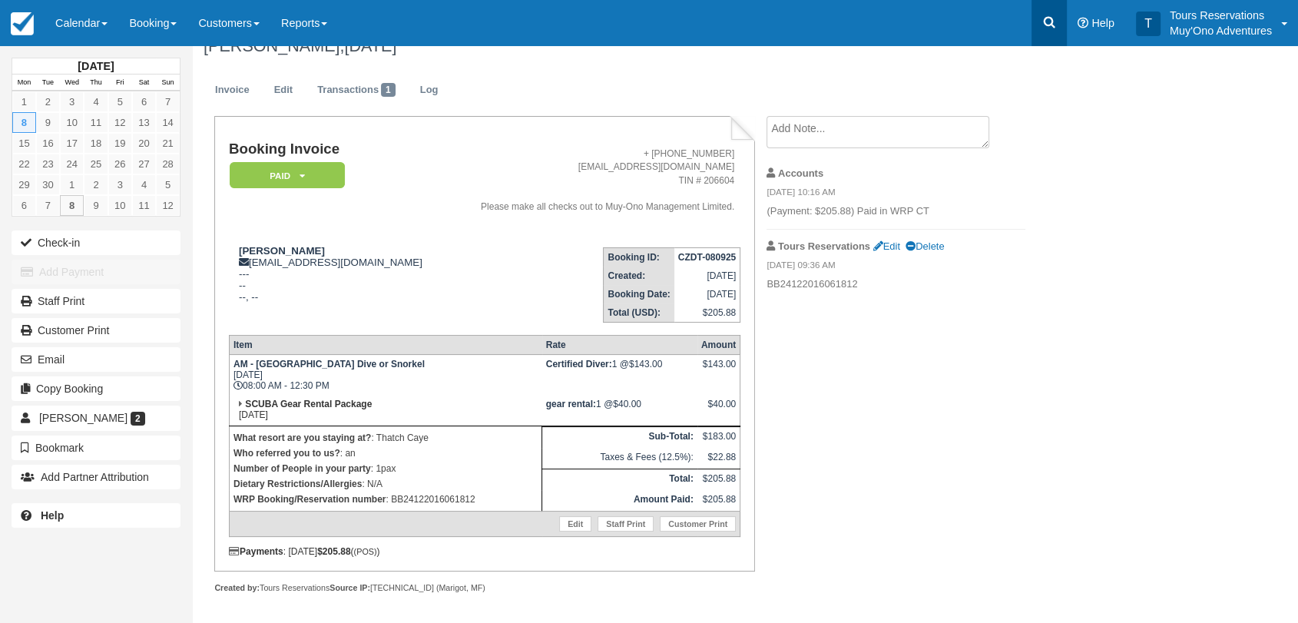
click at [1044, 20] on icon at bounding box center [1049, 23] width 12 height 12
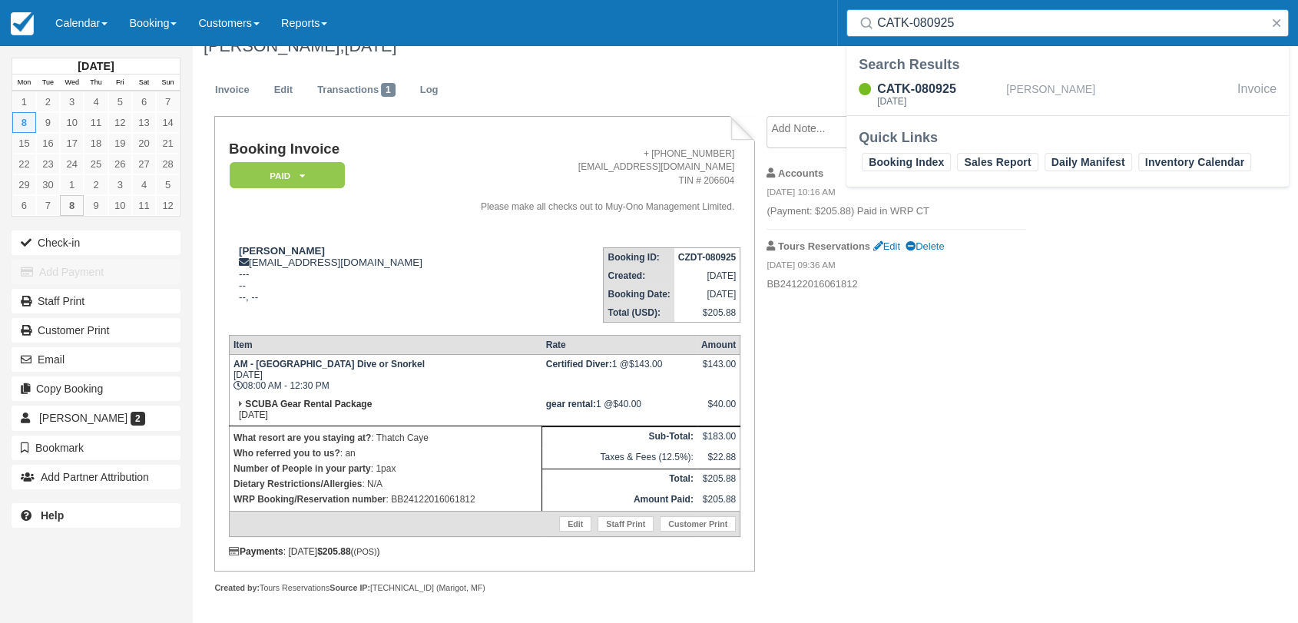
type input "CATK-080925"
click at [969, 88] on div "CATK-080925" at bounding box center [938, 89] width 123 height 18
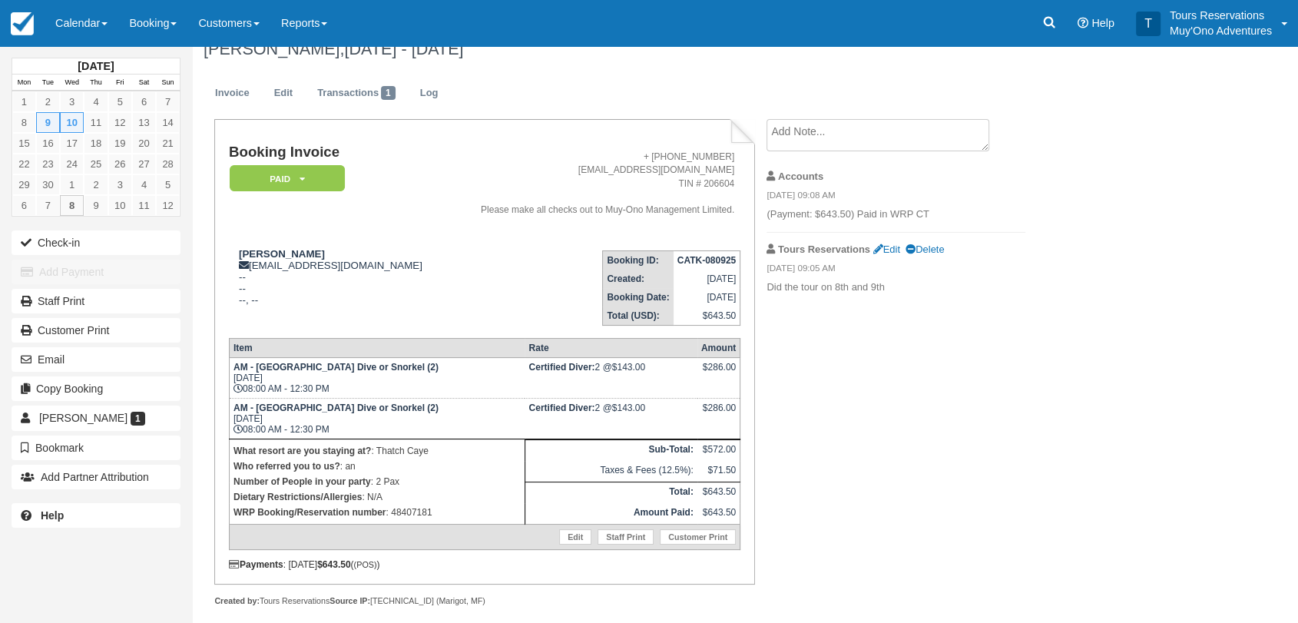
scroll to position [33, 0]
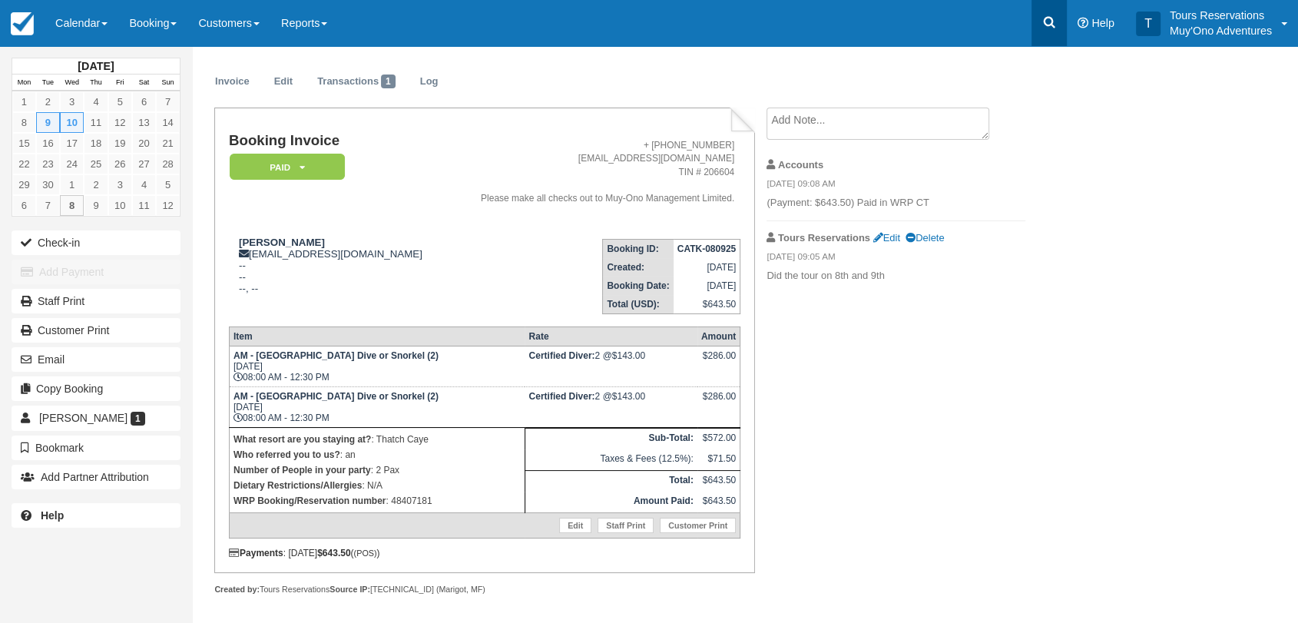
click at [1052, 15] on icon at bounding box center [1048, 22] width 15 height 15
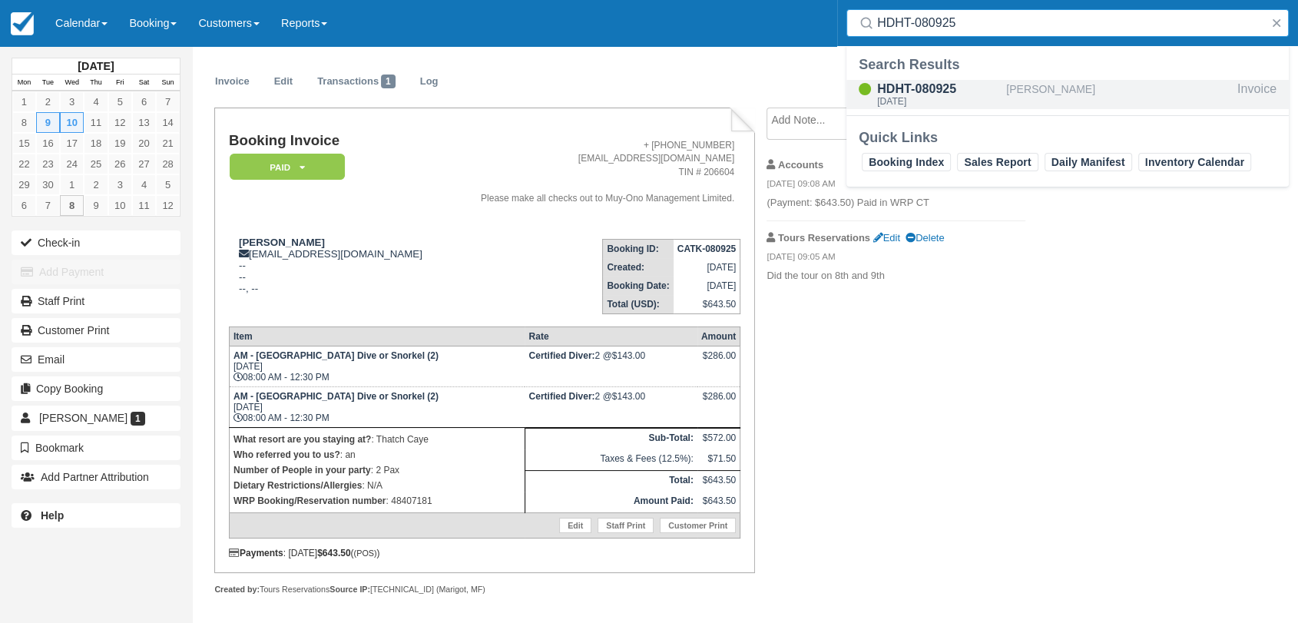
type input "HDHT-080925"
click at [928, 82] on div "HDHT-080925" at bounding box center [938, 89] width 123 height 18
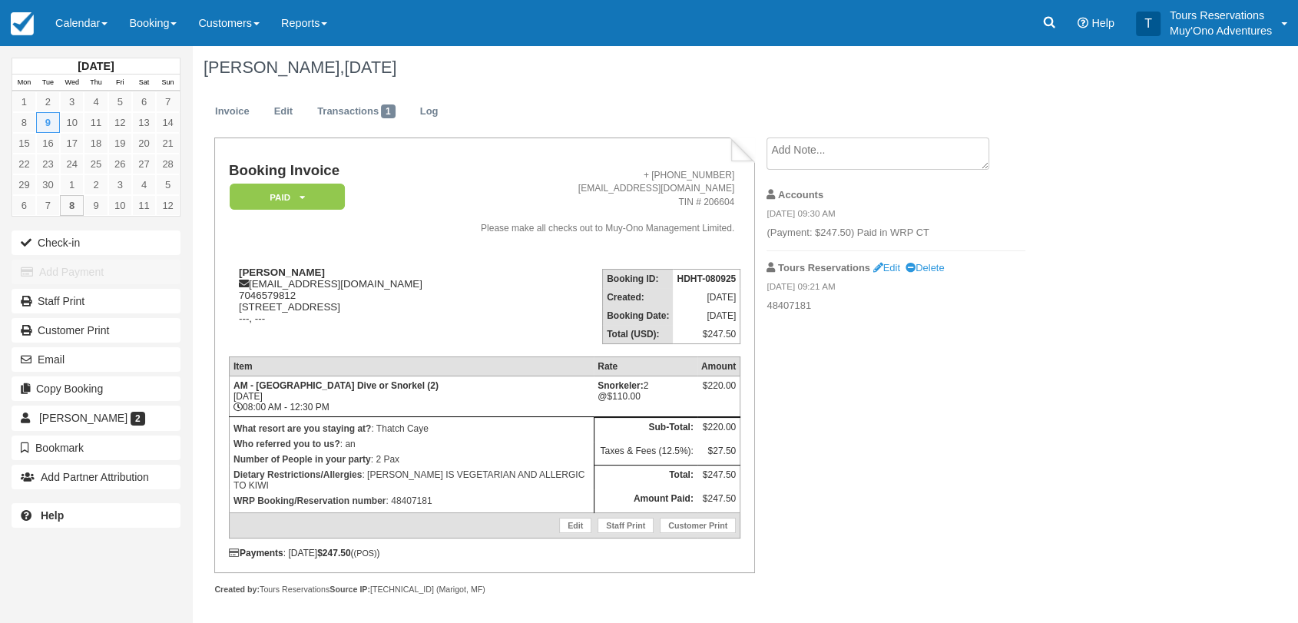
scroll to position [4, 0]
click at [1053, 11] on link at bounding box center [1048, 23] width 35 height 46
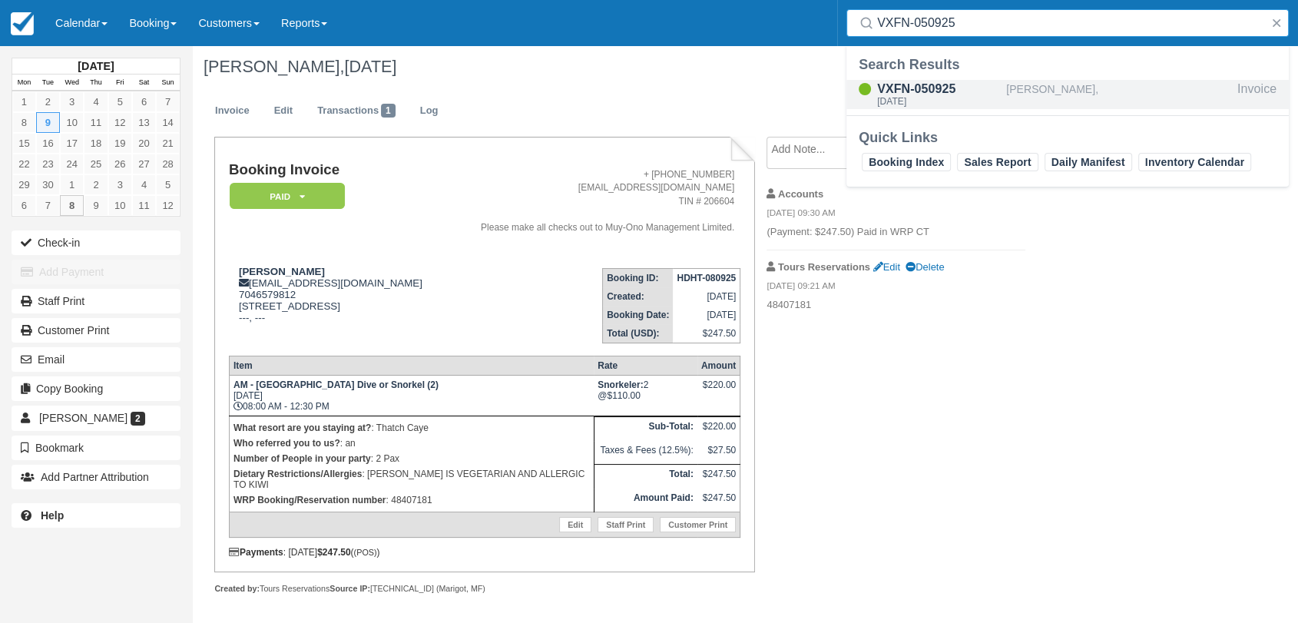
type input "VXFN-050925"
click at [952, 100] on div "[DATE]" at bounding box center [938, 101] width 123 height 9
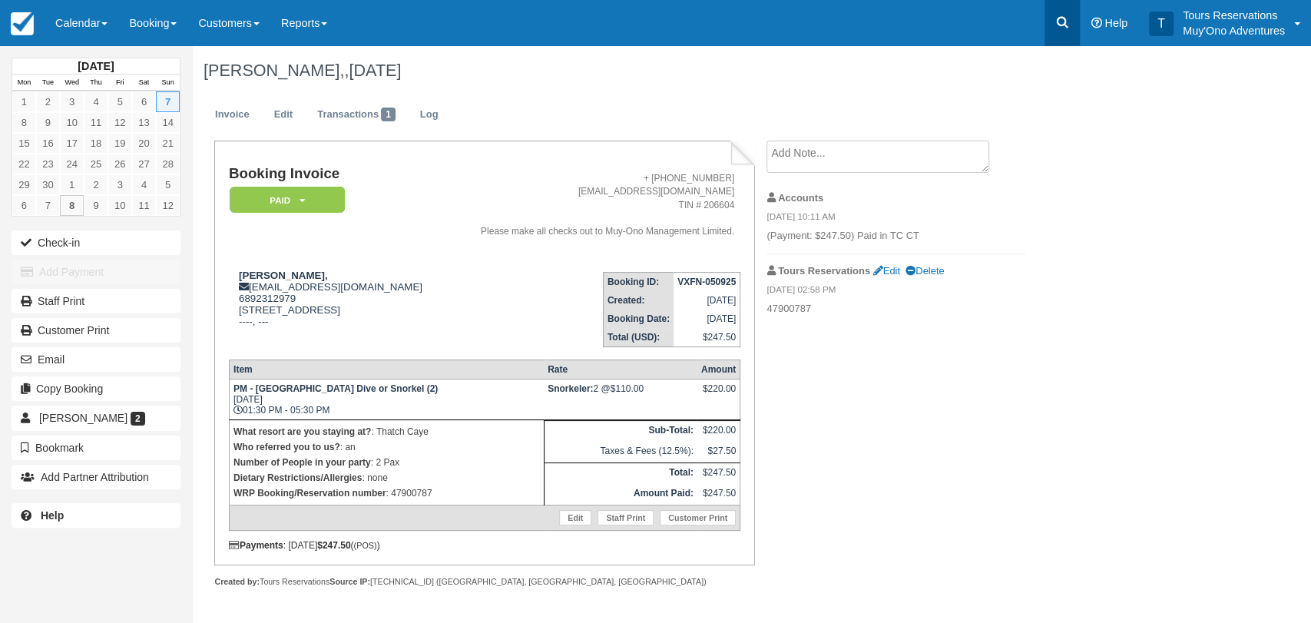
click at [1056, 9] on link at bounding box center [1061, 23] width 35 height 46
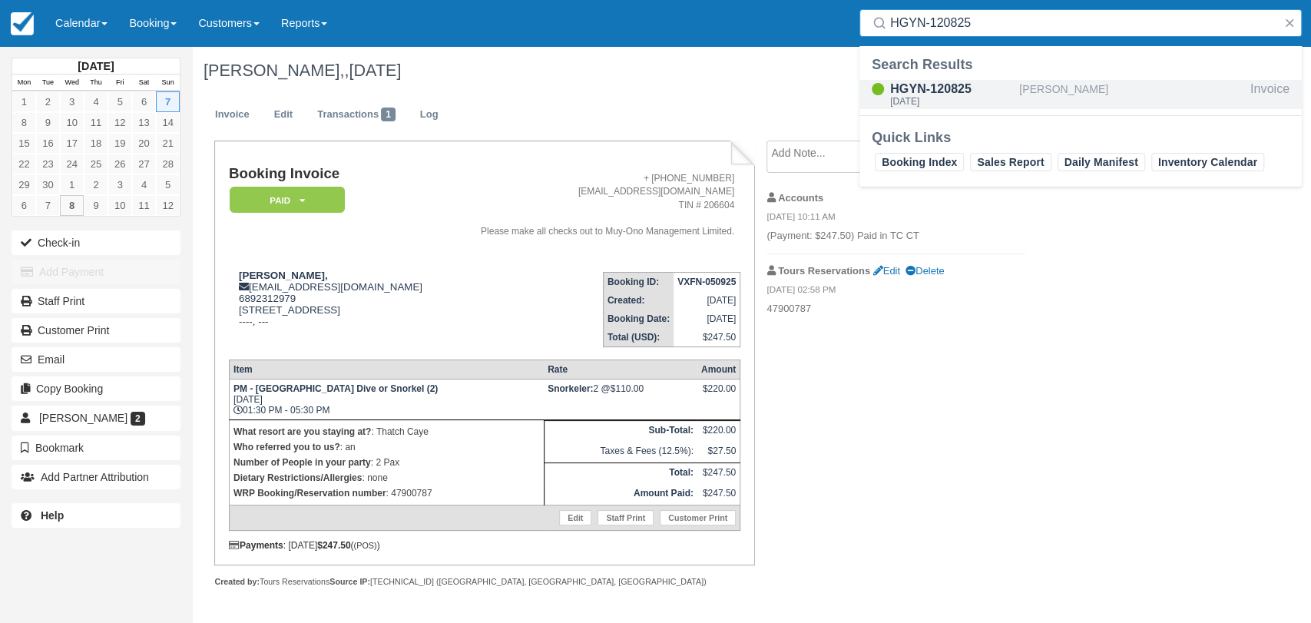
type input "HGYN-120825"
click at [919, 91] on div "HGYN-120825" at bounding box center [951, 89] width 123 height 18
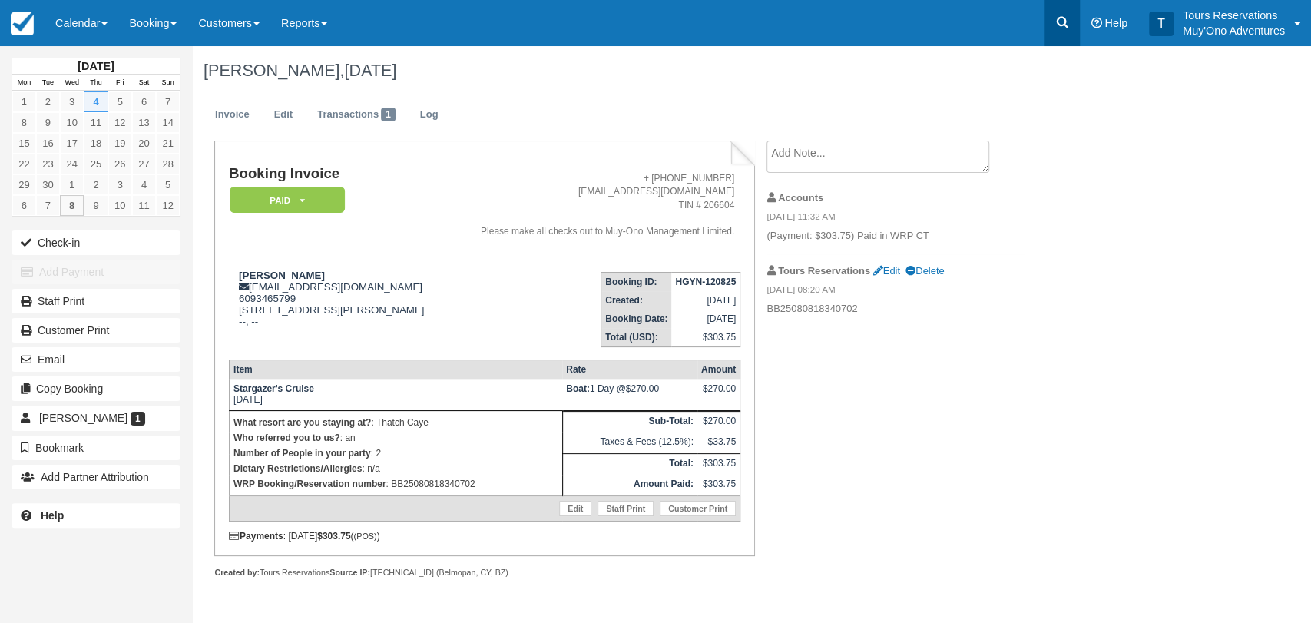
click at [1063, 20] on icon at bounding box center [1061, 22] width 15 height 15
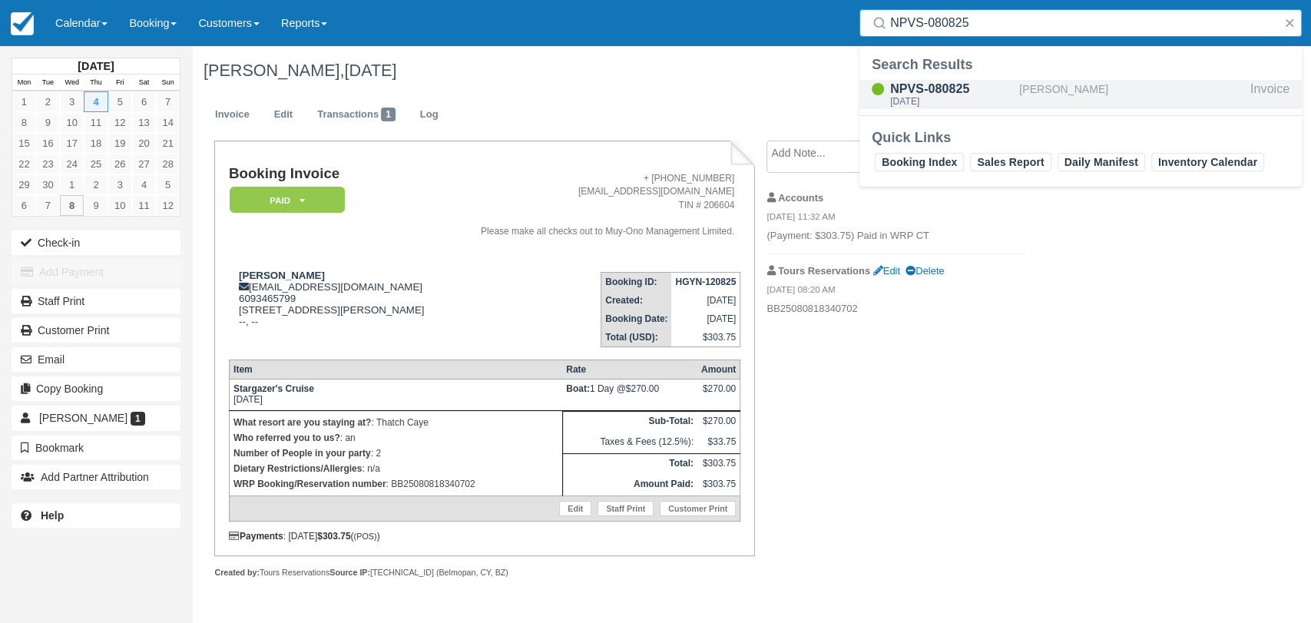
type input "NPVS-080825"
click at [942, 94] on div "NPVS-080825" at bounding box center [951, 89] width 123 height 18
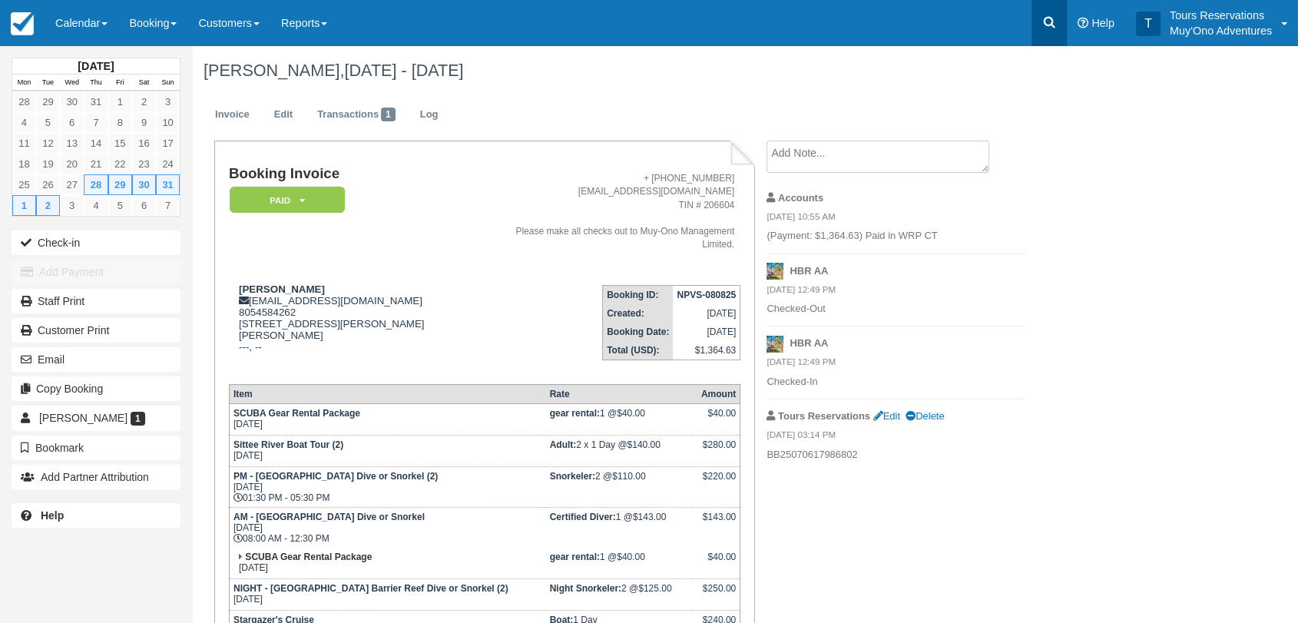
click at [1050, 25] on icon at bounding box center [1049, 23] width 12 height 12
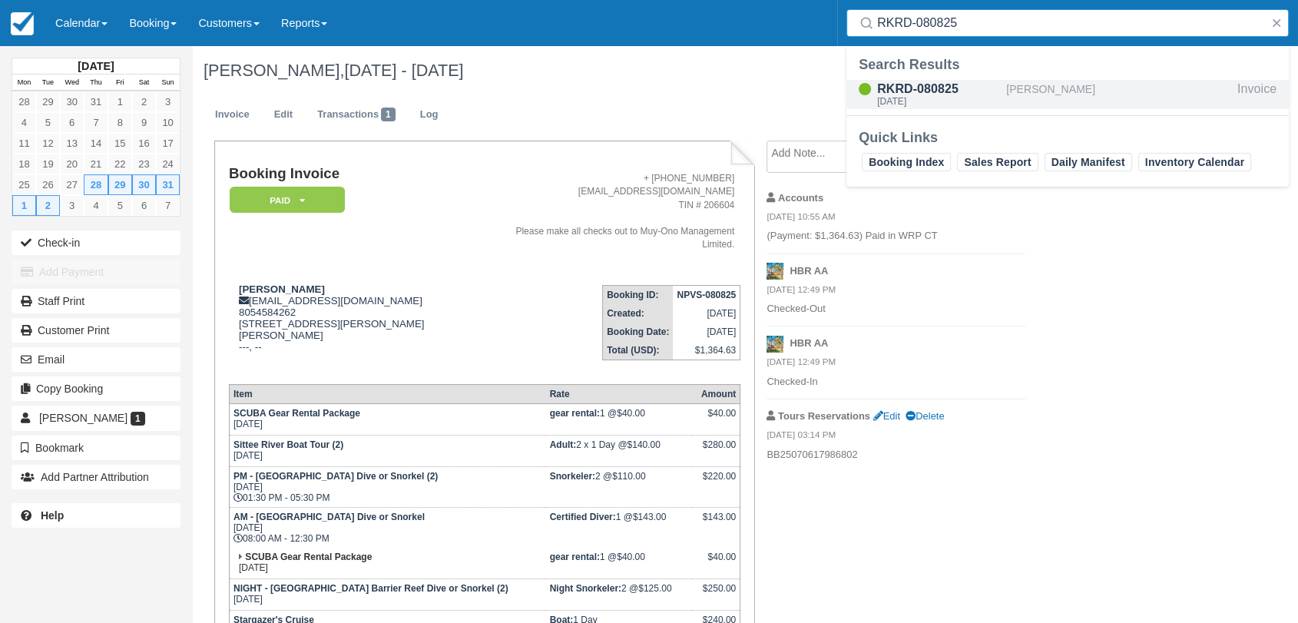
type input "RKRD-080825"
click at [974, 91] on div "RKRD-080825" at bounding box center [938, 89] width 123 height 18
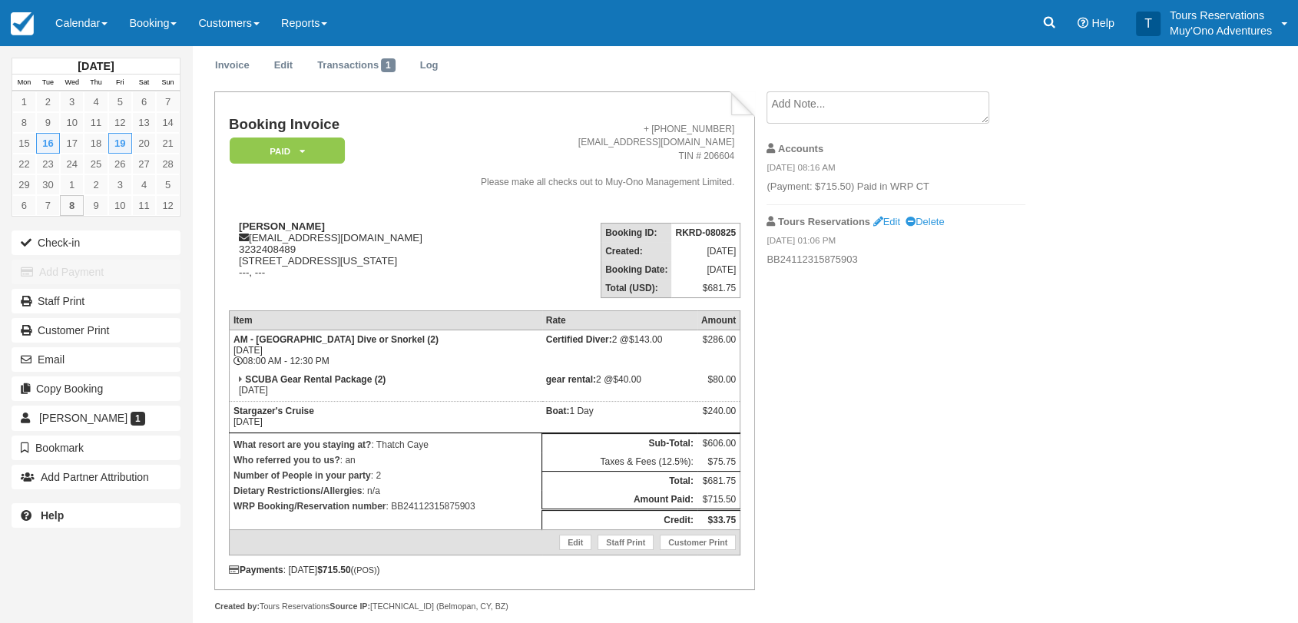
scroll to position [92, 0]
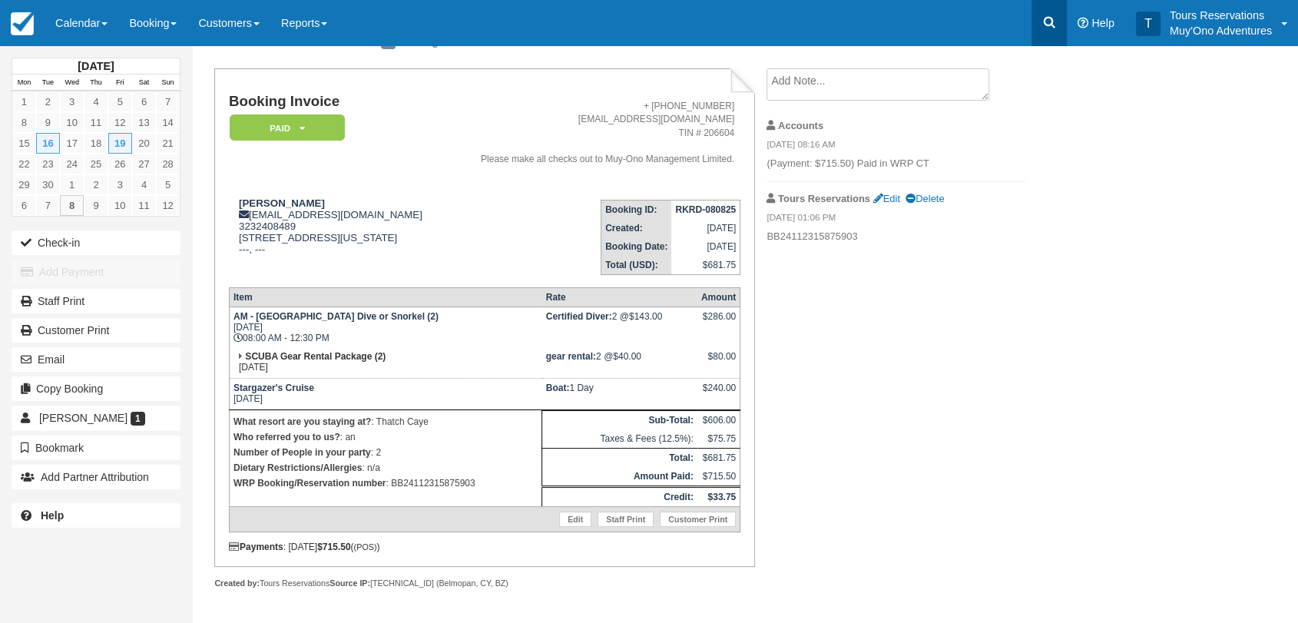
click at [1053, 15] on icon at bounding box center [1048, 22] width 15 height 15
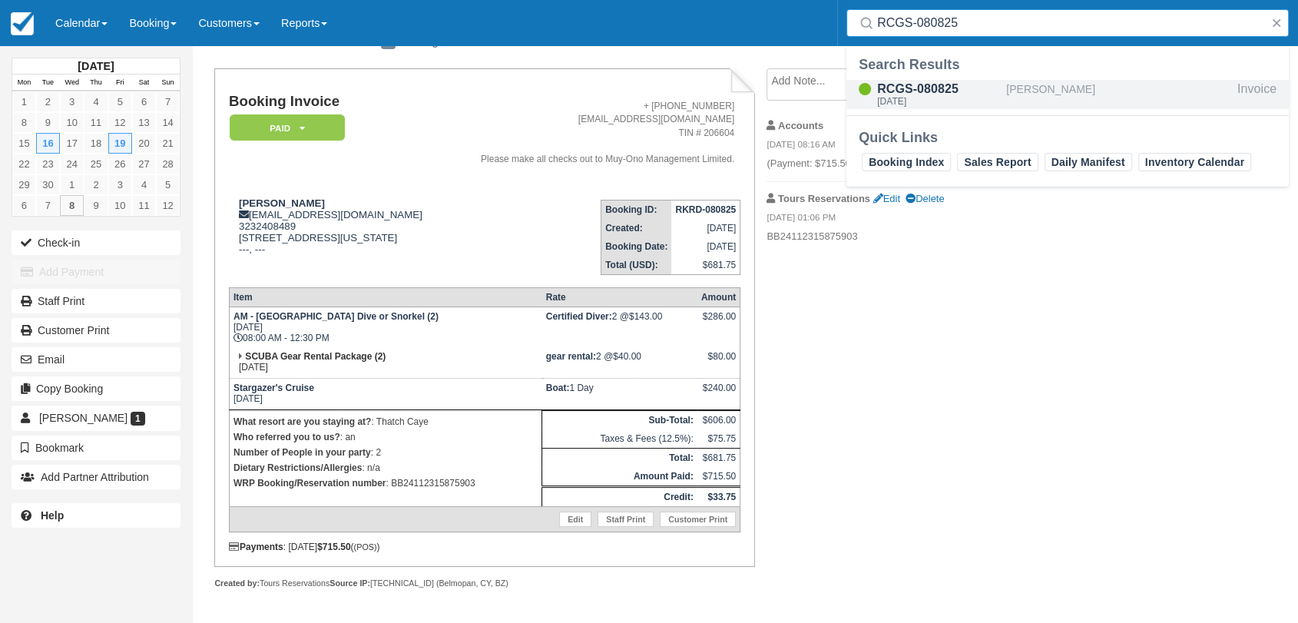
type input "RCGS-080825"
click at [958, 99] on div "[DATE]" at bounding box center [938, 101] width 123 height 9
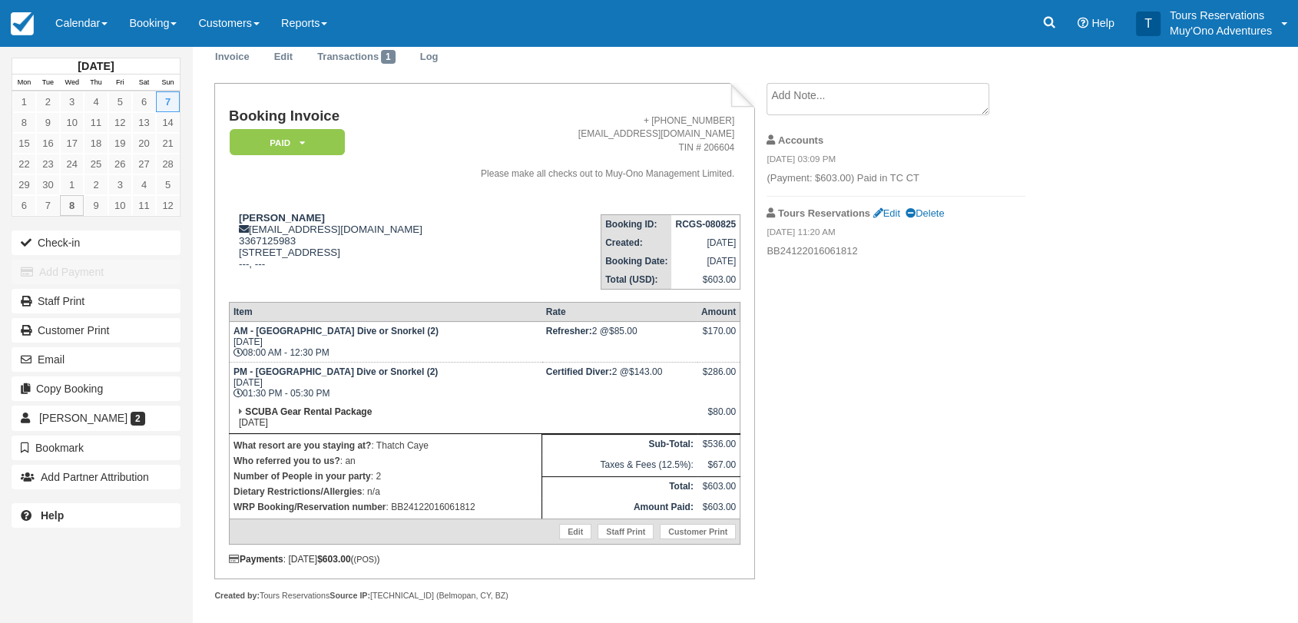
scroll to position [88, 0]
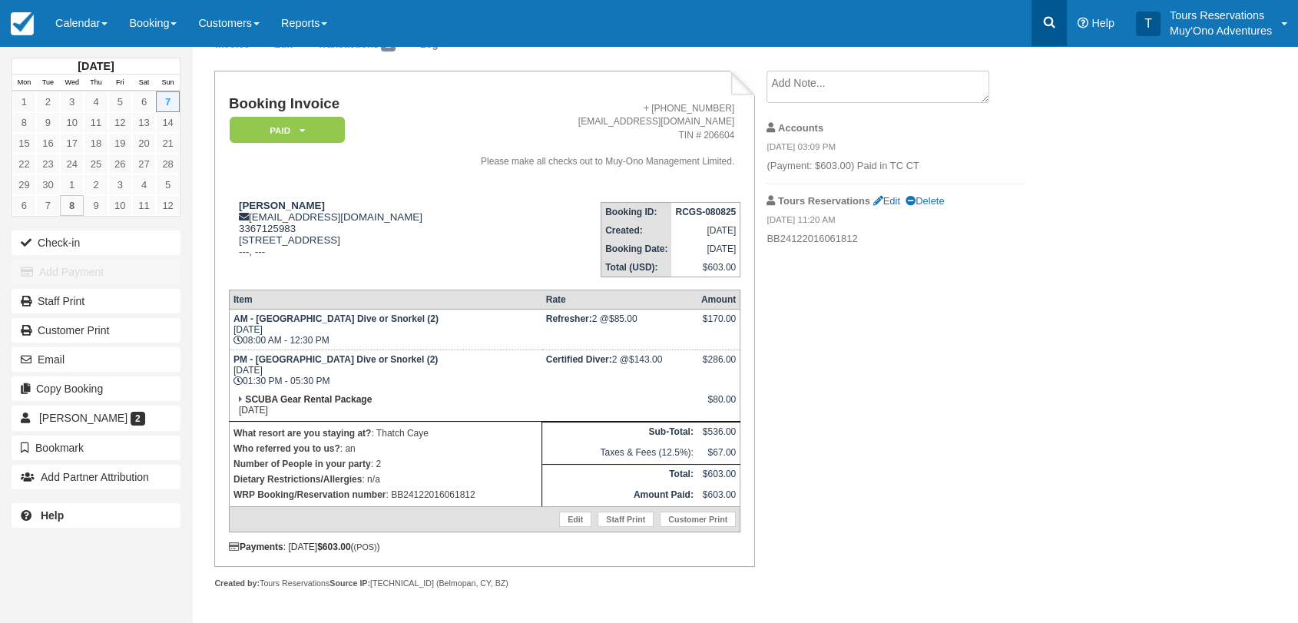
click at [1053, 24] on icon at bounding box center [1048, 22] width 15 height 15
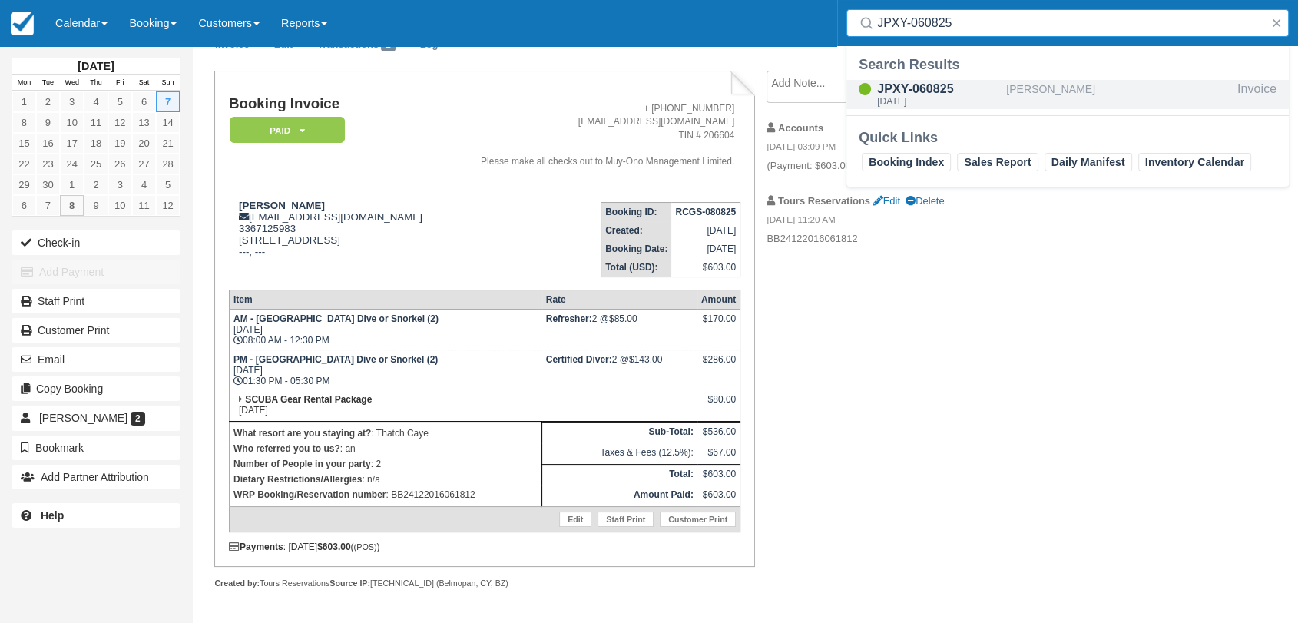
type input "JPXY-060825"
click at [977, 98] on div "[DATE]" at bounding box center [938, 101] width 123 height 9
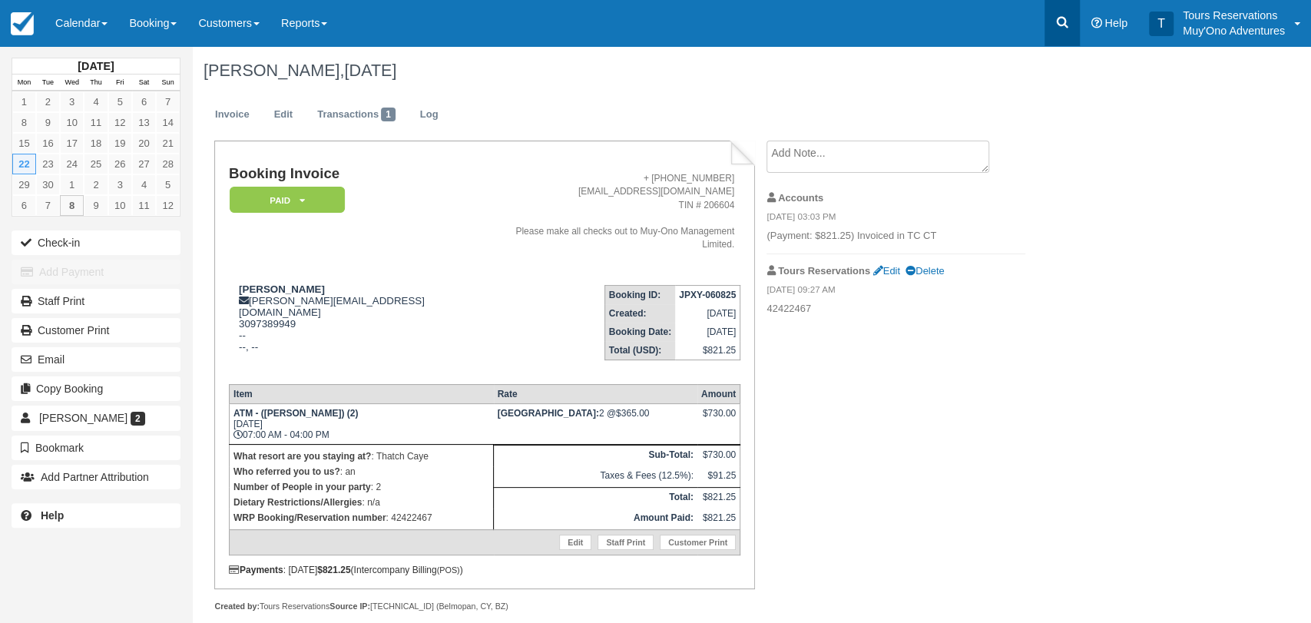
click at [1055, 14] on link at bounding box center [1061, 23] width 35 height 46
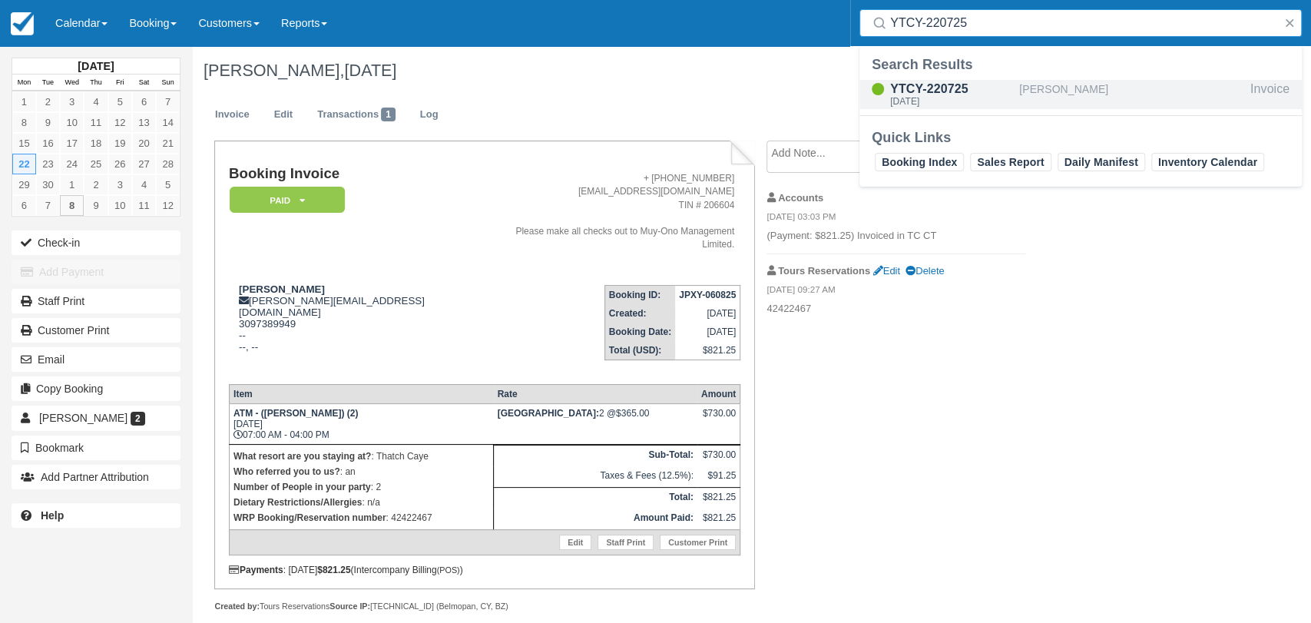
type input "YTCY-220725"
click at [944, 89] on div "YTCY-220725" at bounding box center [951, 89] width 123 height 18
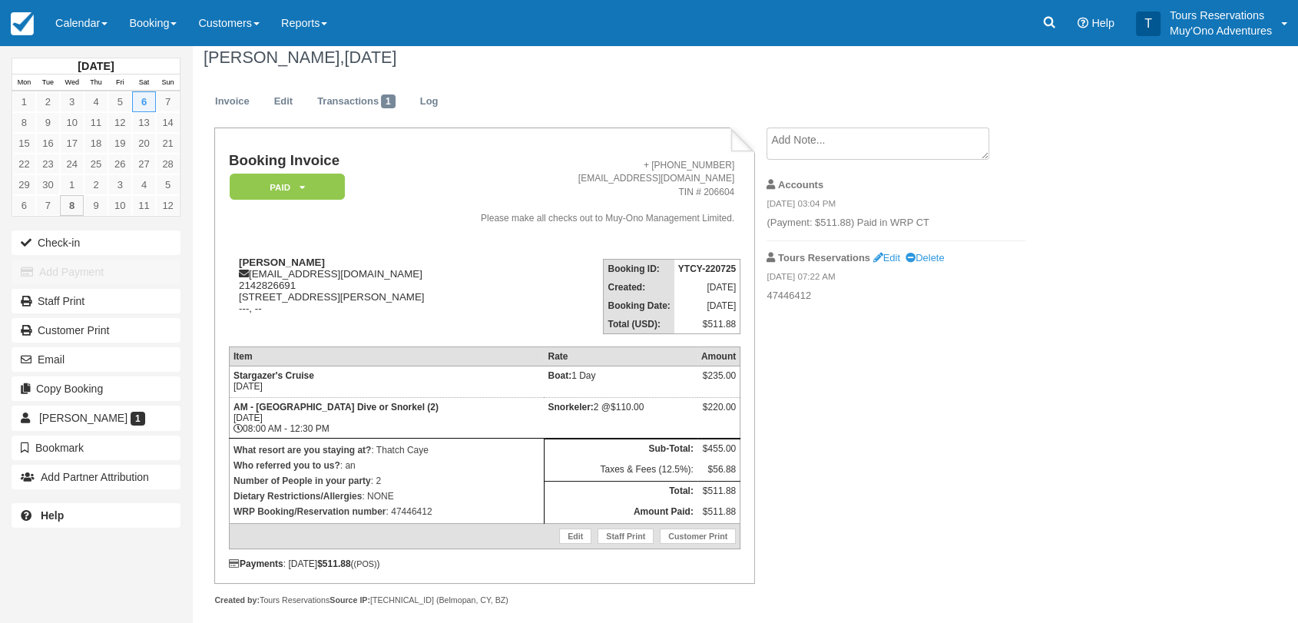
scroll to position [25, 0]
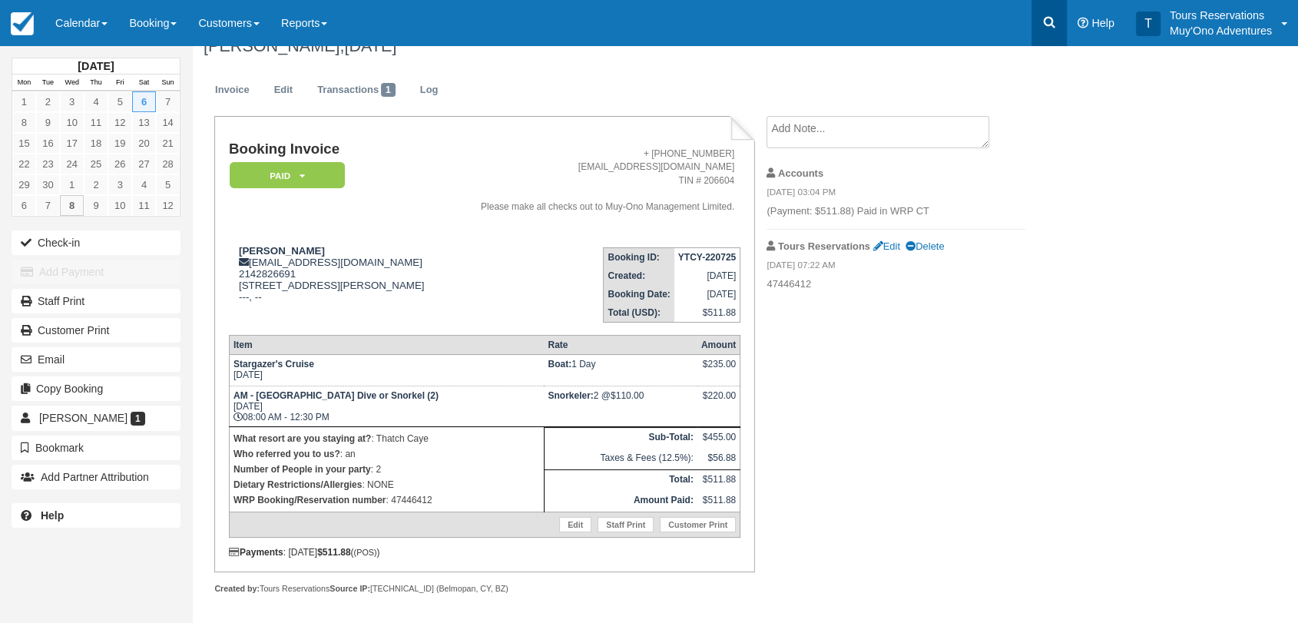
click at [1059, 21] on link at bounding box center [1048, 23] width 35 height 46
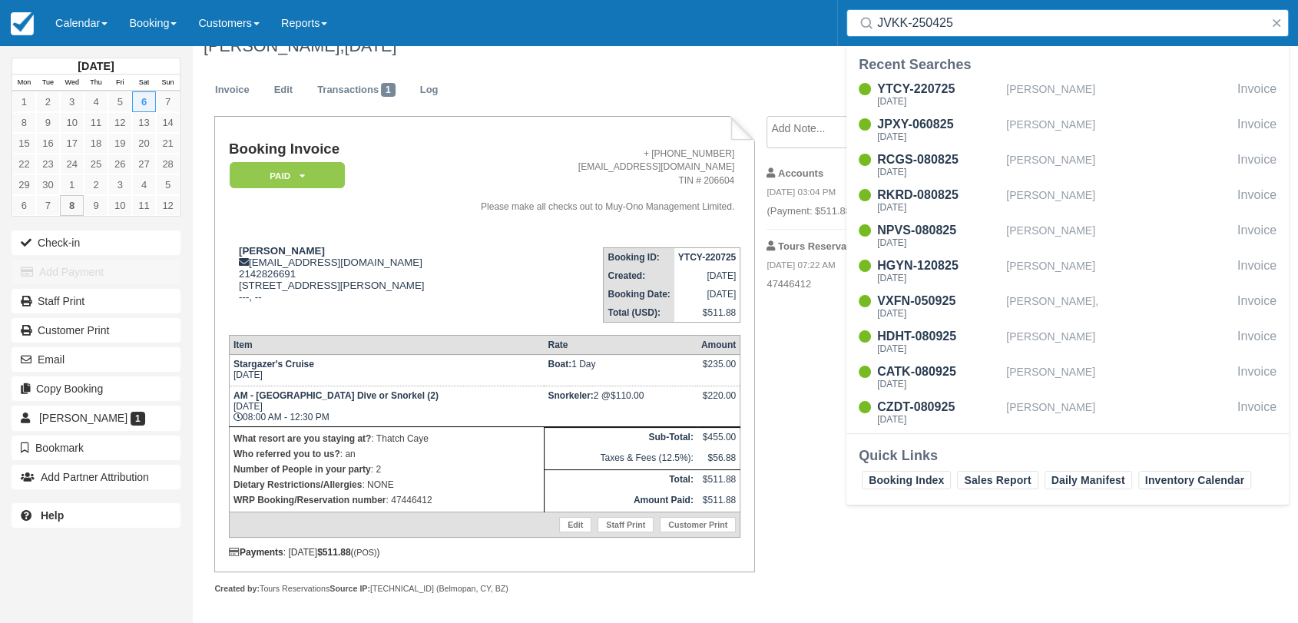
type input "JVKK-250425"
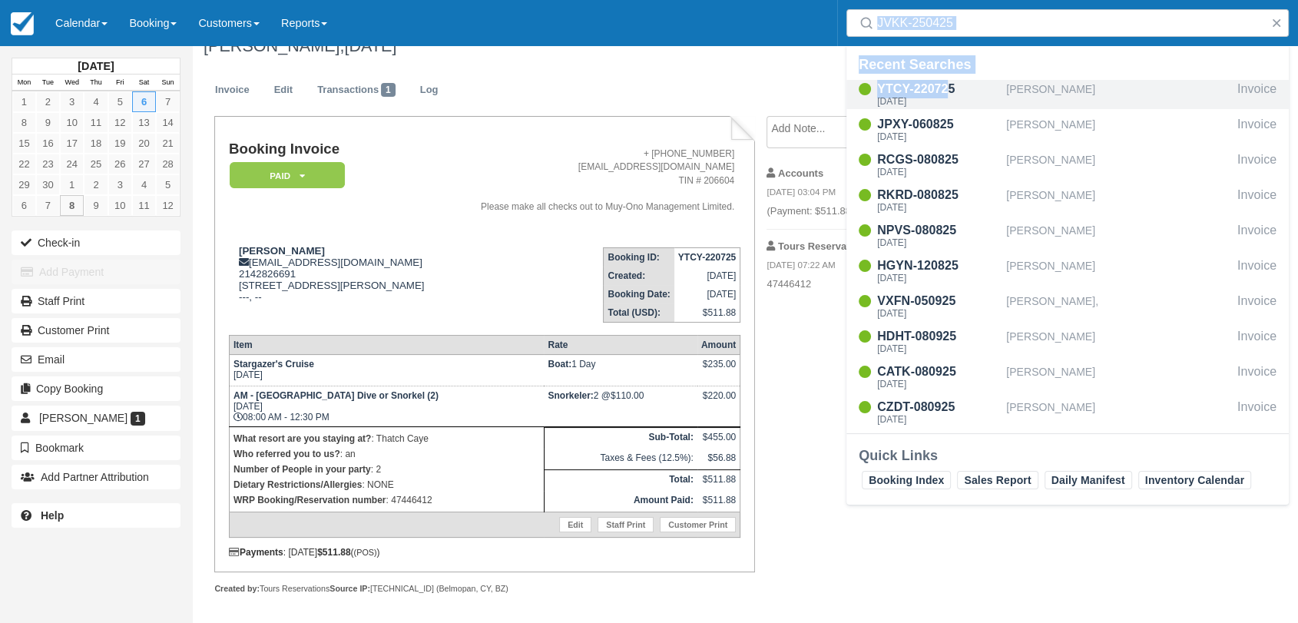
drag, startPoint x: 1017, startPoint y: 40, endPoint x: 954, endPoint y: 97, distance: 84.2
click at [1031, 46] on div "Search JVKK-250425 Recent Searches YTCY-220725 [DATE] [PERSON_NAME] Invoice JPX…" at bounding box center [1048, 23] width 35 height 46
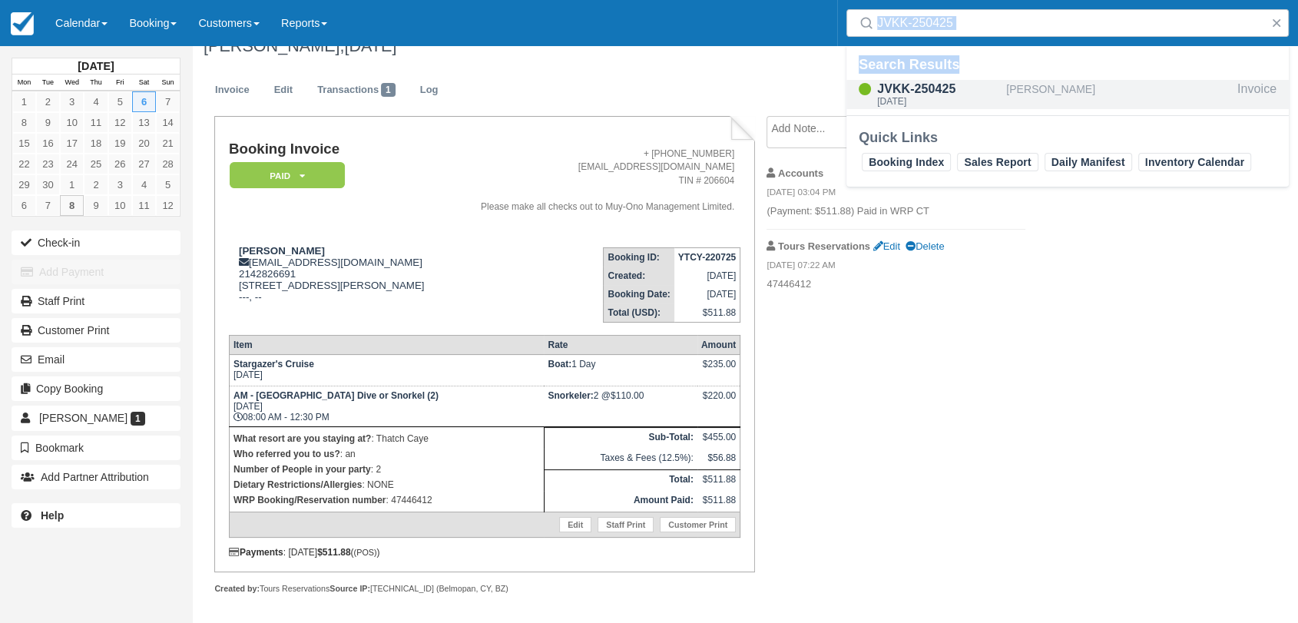
click at [985, 94] on div "JVKK-250425" at bounding box center [938, 89] width 123 height 18
